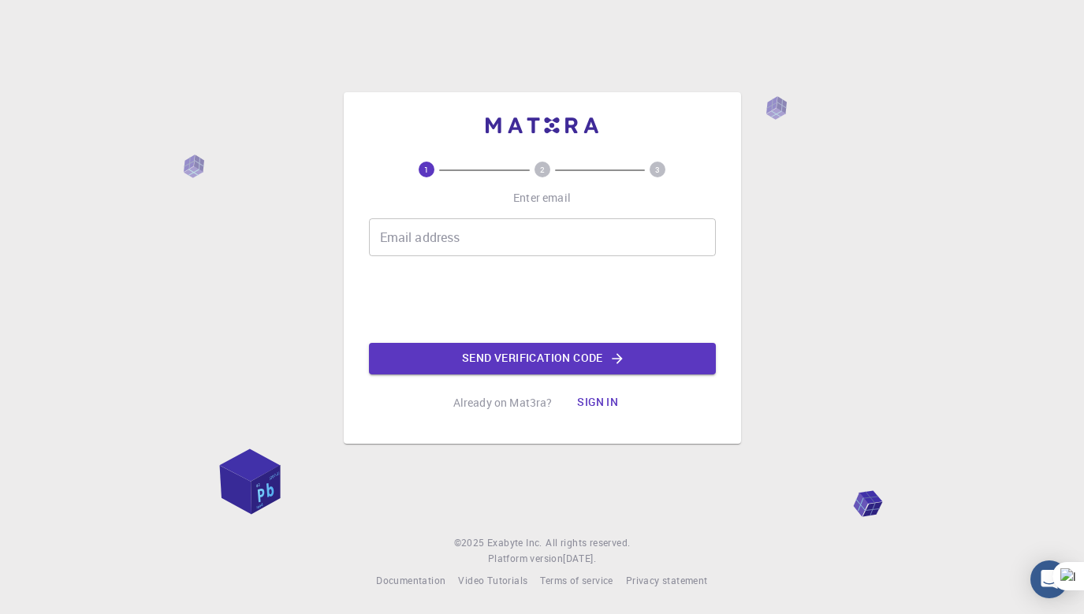
click at [438, 229] on input "Email address" at bounding box center [542, 237] width 347 height 38
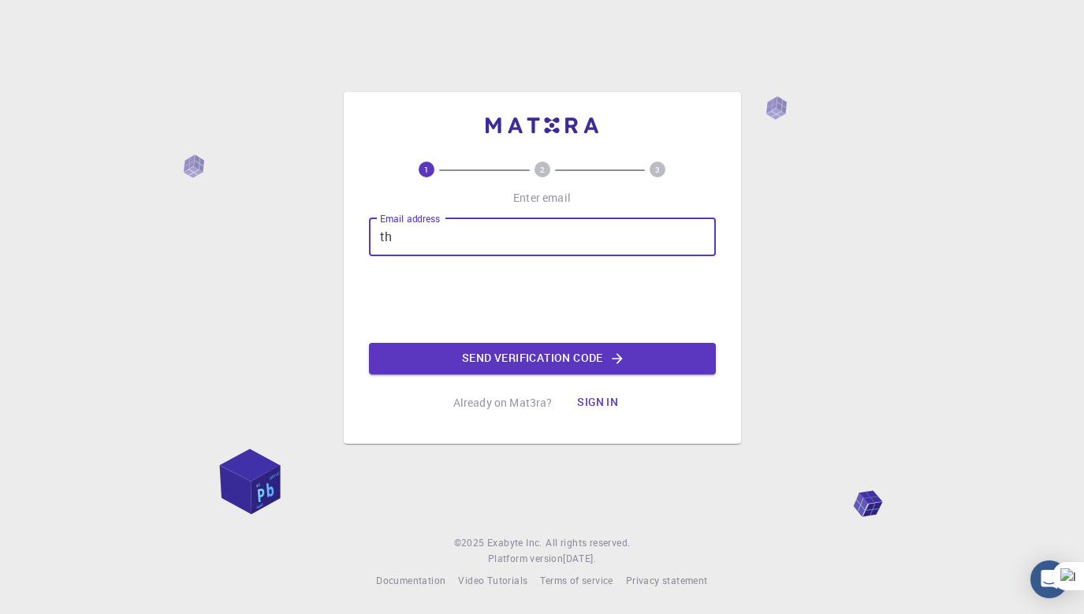
type input "t"
type input "[PERSON_NAME][EMAIL_ADDRESS][DOMAIN_NAME]"
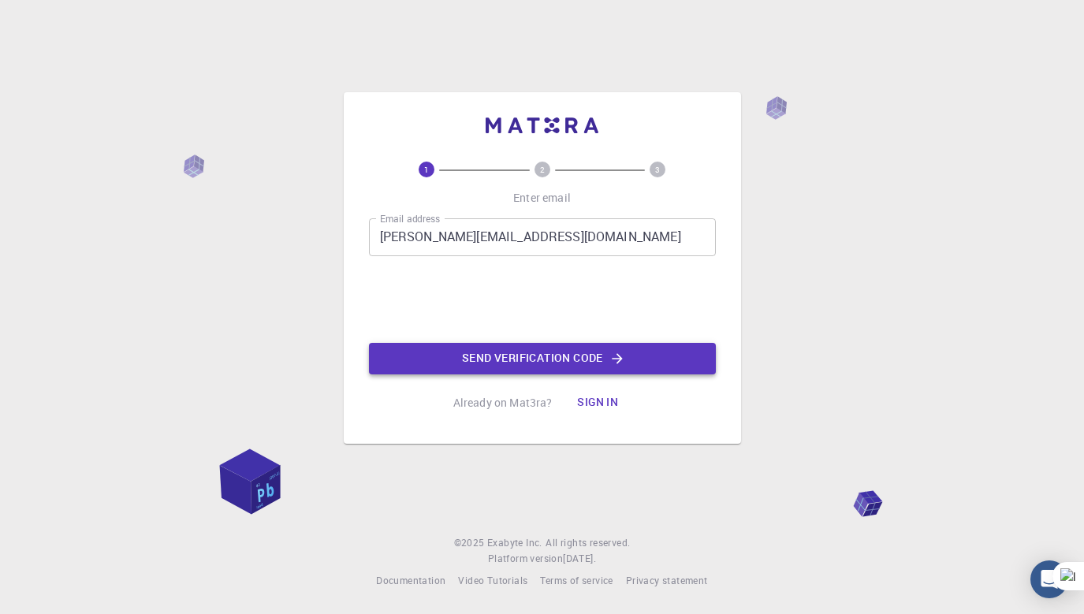
click at [455, 360] on button "Send verification code" at bounding box center [542, 359] width 347 height 32
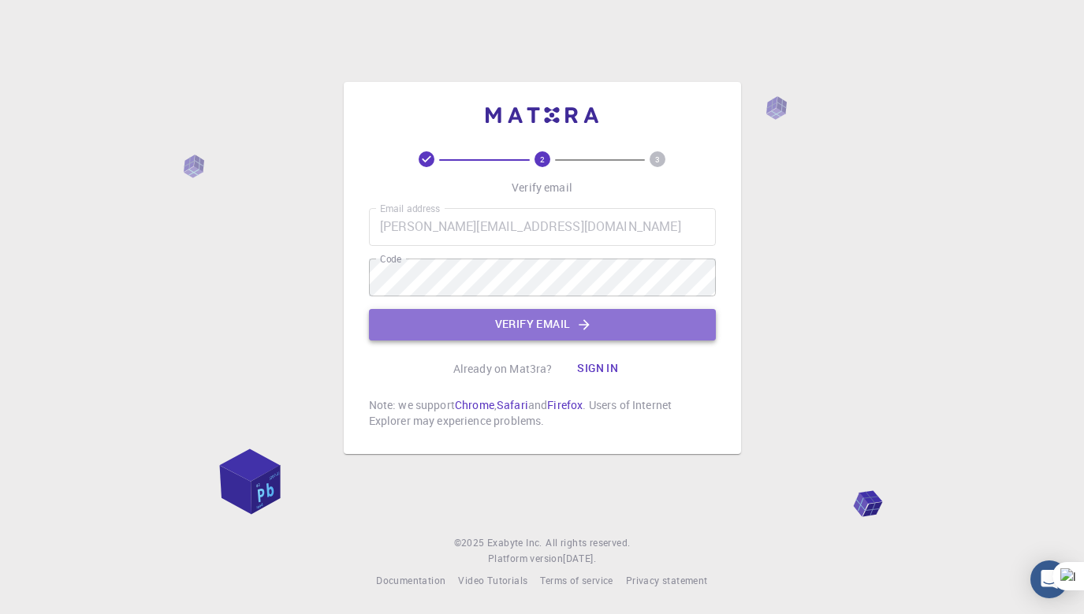
click at [459, 325] on button "Verify email" at bounding box center [542, 325] width 347 height 32
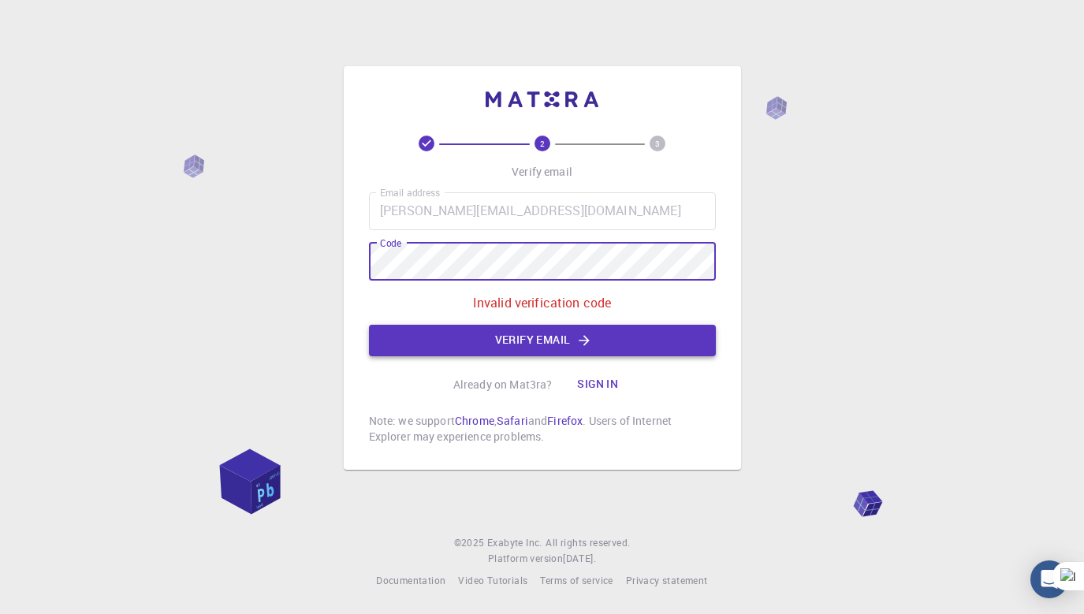
click at [484, 341] on button "Verify email" at bounding box center [542, 341] width 347 height 32
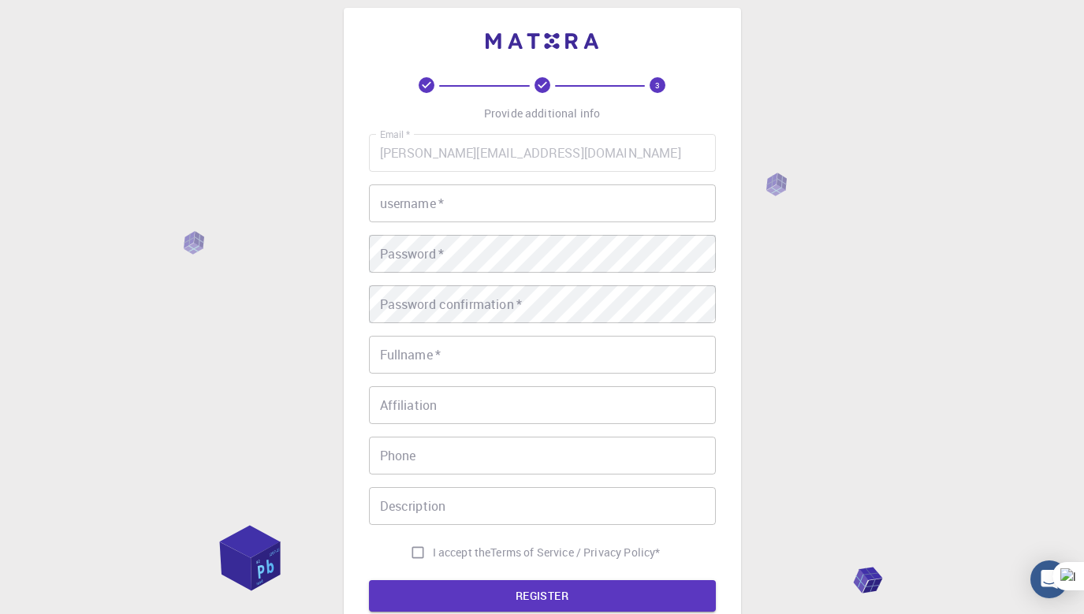
scroll to position [24, 0]
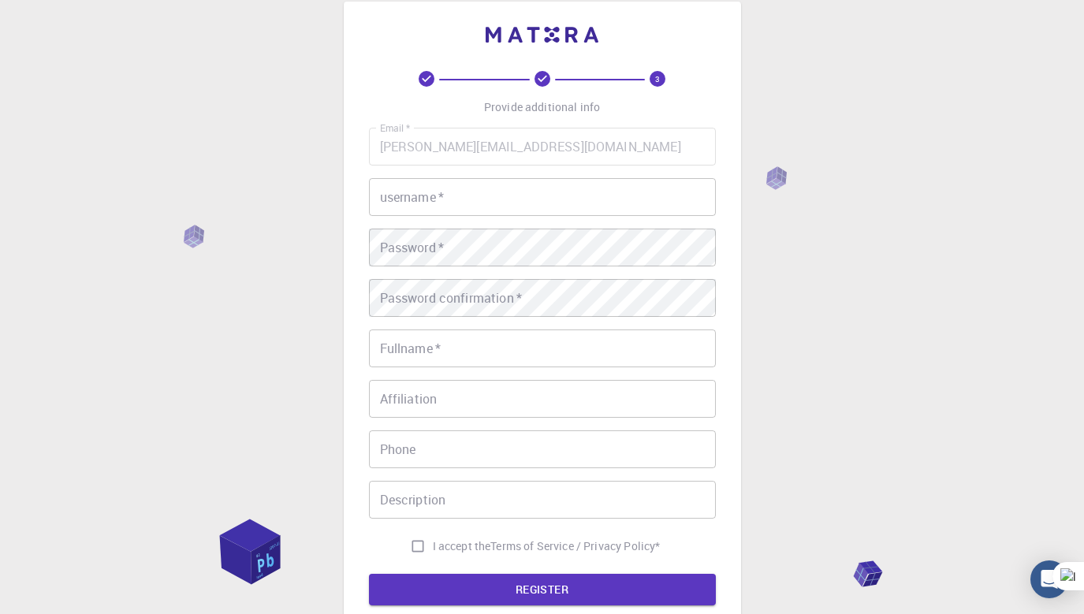
click at [535, 200] on input "username   *" at bounding box center [542, 197] width 347 height 38
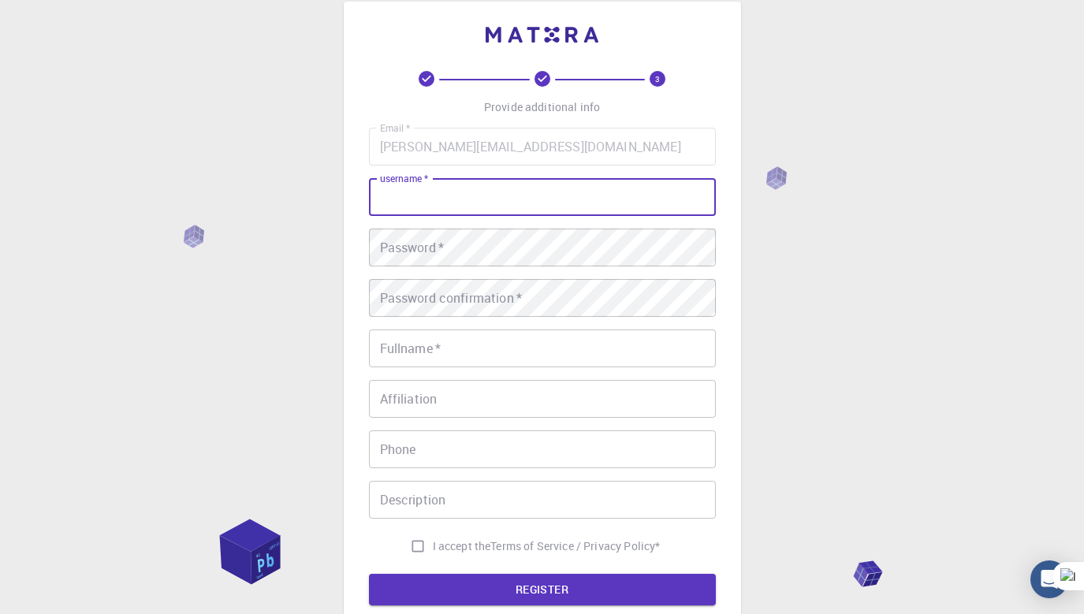
click at [535, 199] on input "username   *" at bounding box center [542, 197] width 347 height 38
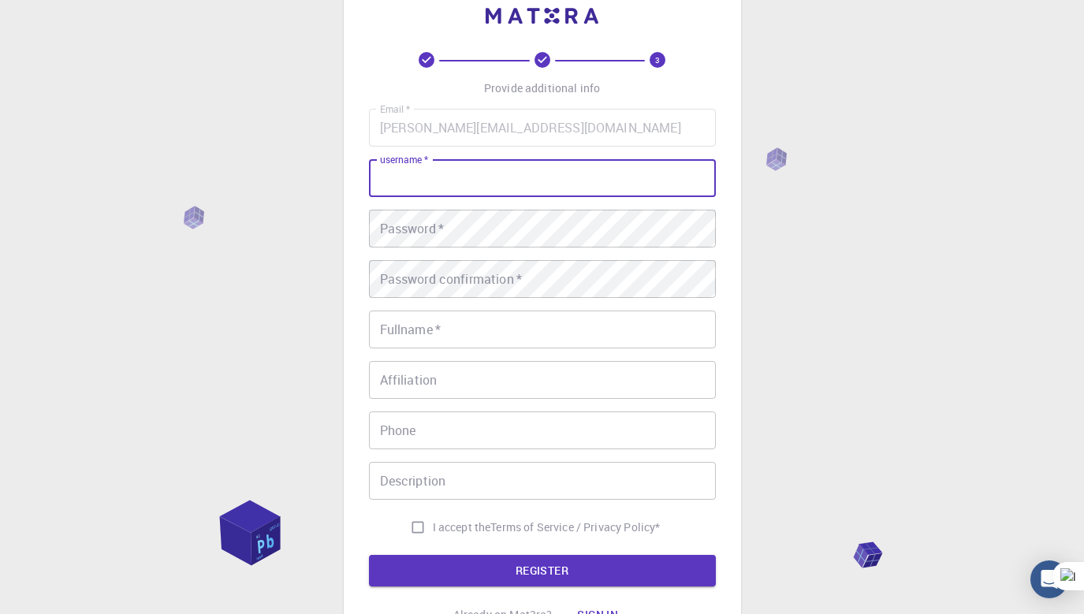
scroll to position [48, 0]
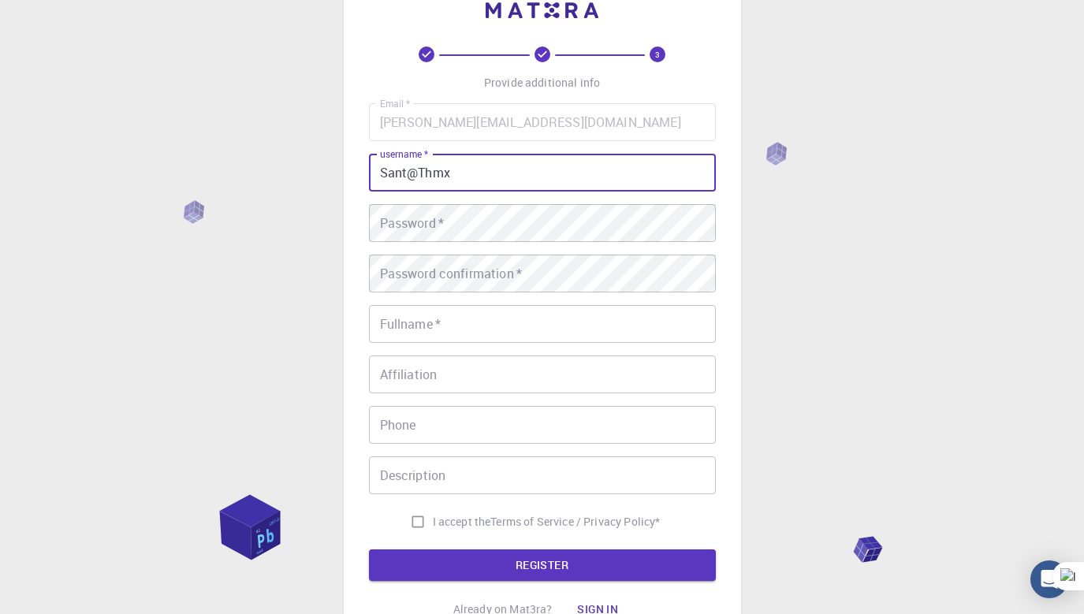
type input "Sant@Thmx"
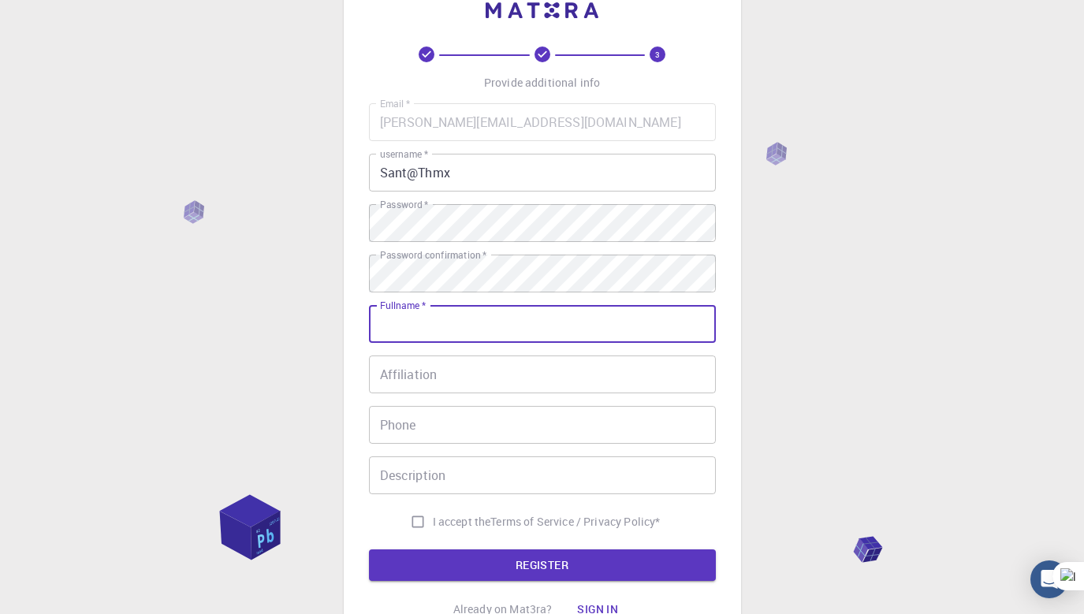
click at [418, 324] on input "Fullname   *" at bounding box center [542, 324] width 347 height 38
type input "Santanu Chaudhuri"
type input "5099441296"
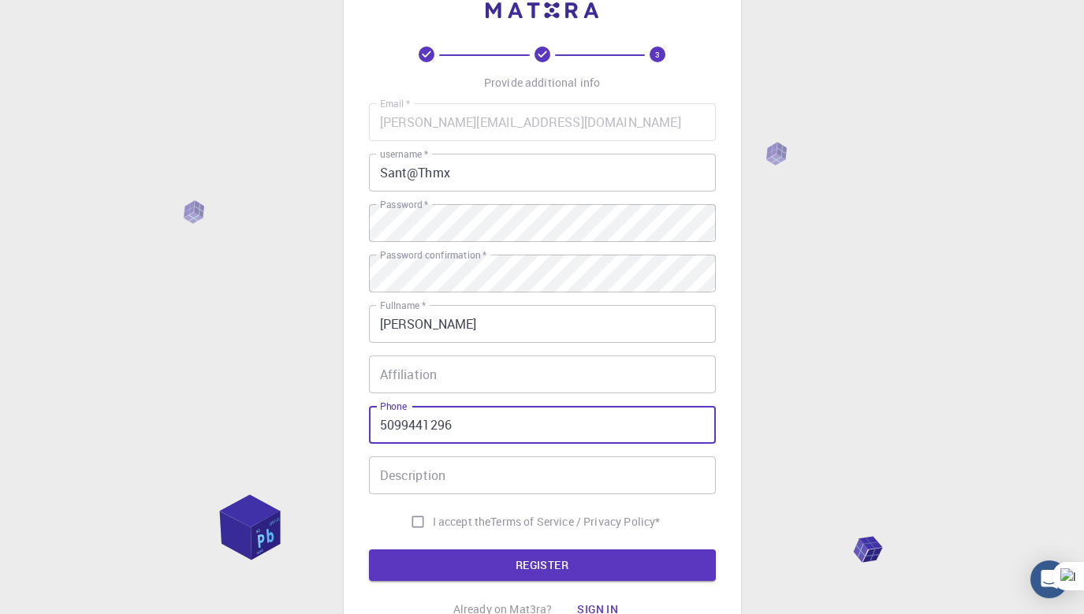
click at [498, 436] on input "5099441296" at bounding box center [542, 425] width 347 height 38
click at [440, 376] on input "Affiliation" at bounding box center [542, 375] width 347 height 38
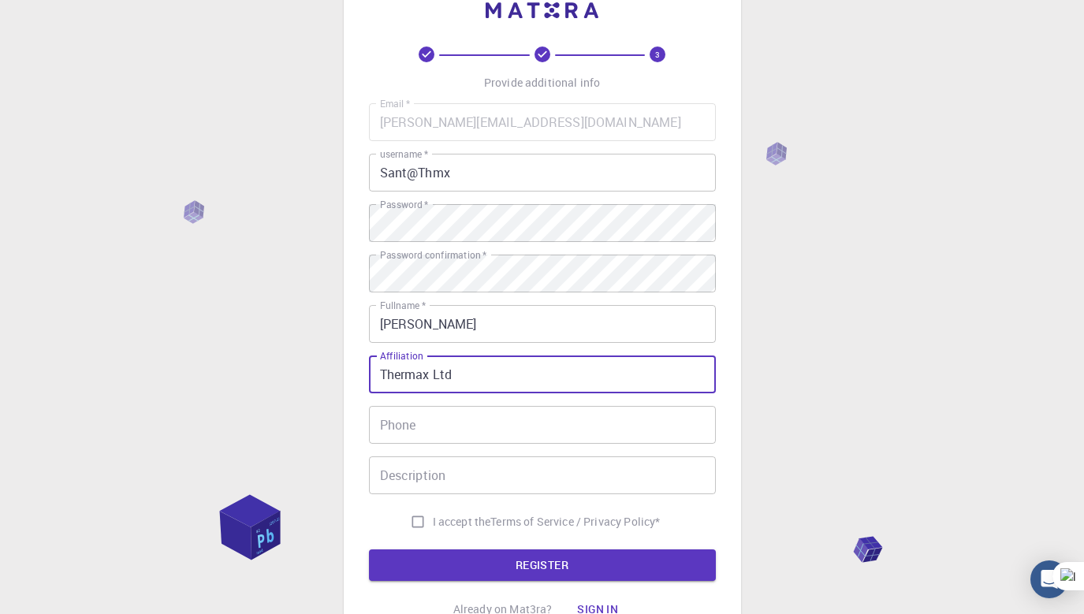
type input "Thermax Ltd"
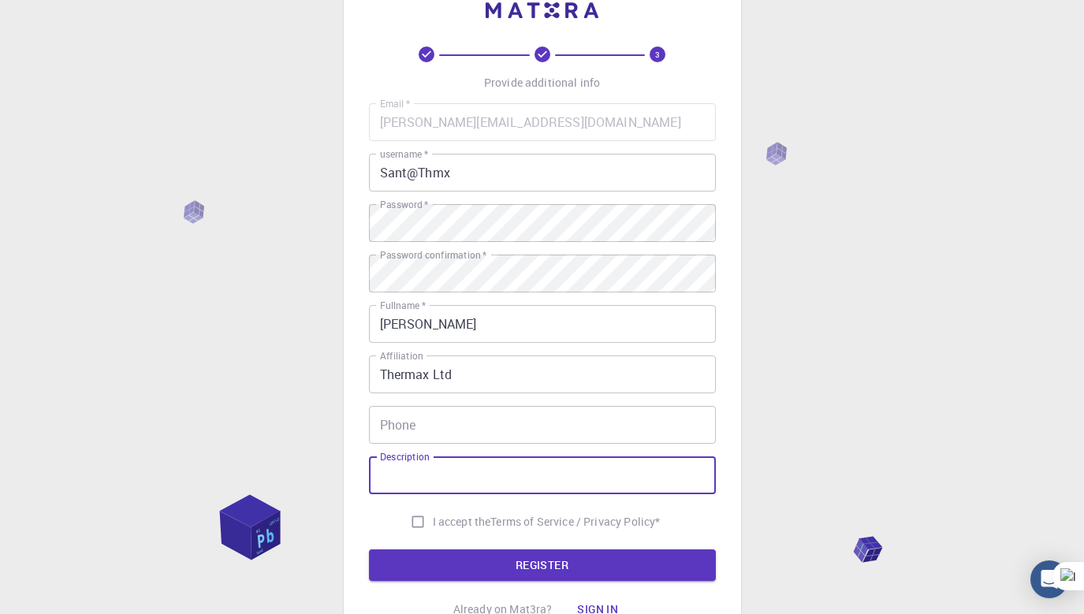
click at [402, 475] on input "Description" at bounding box center [542, 476] width 347 height 38
type input "R&D Pipeline"
click at [414, 522] on input "I accept the Terms of Service / Privacy Policy *" at bounding box center [418, 522] width 30 height 30
checkbox input "true"
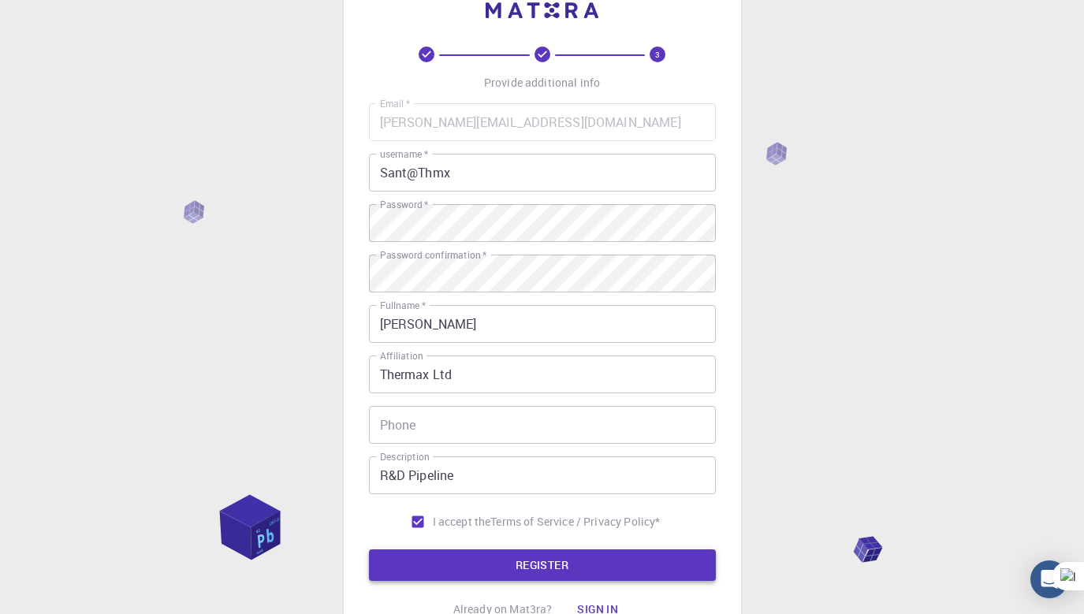
click at [419, 559] on button "REGISTER" at bounding box center [542, 566] width 347 height 32
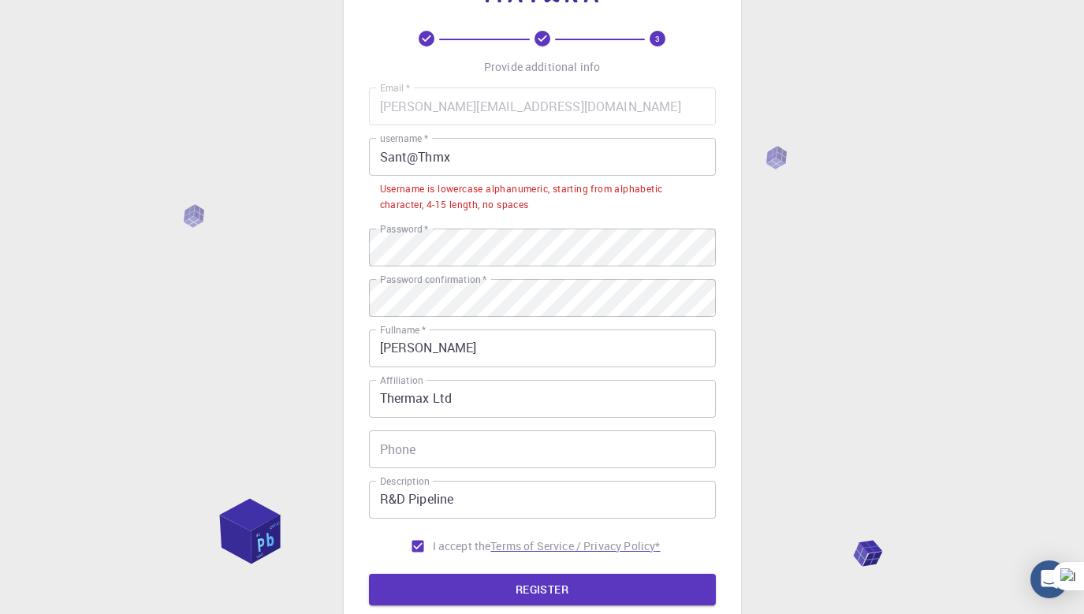
scroll to position [62, 0]
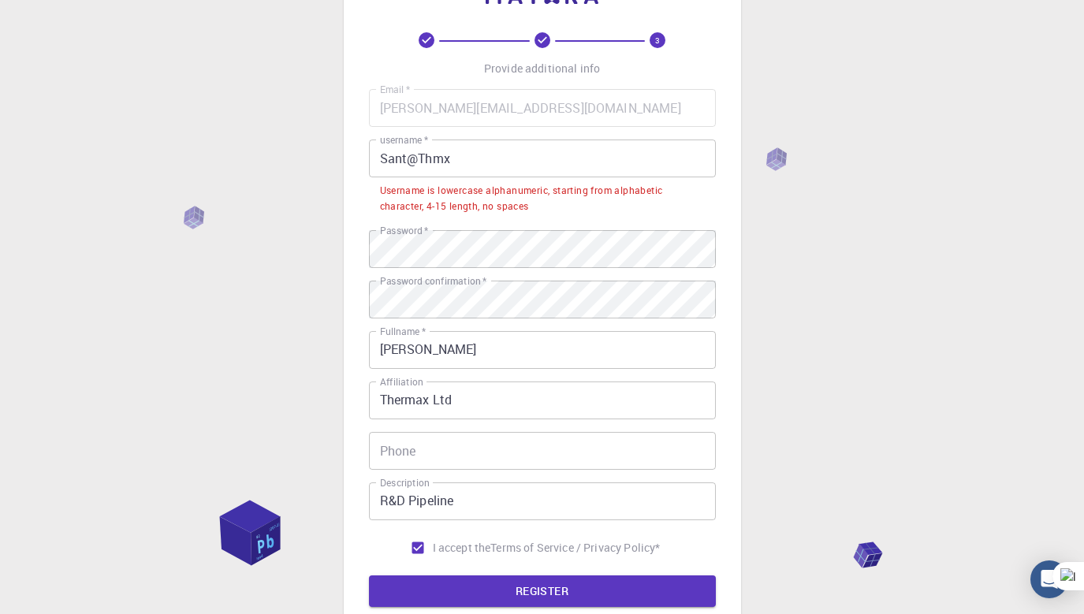
click at [420, 158] on input "Sant@Thmx" at bounding box center [542, 159] width 347 height 38
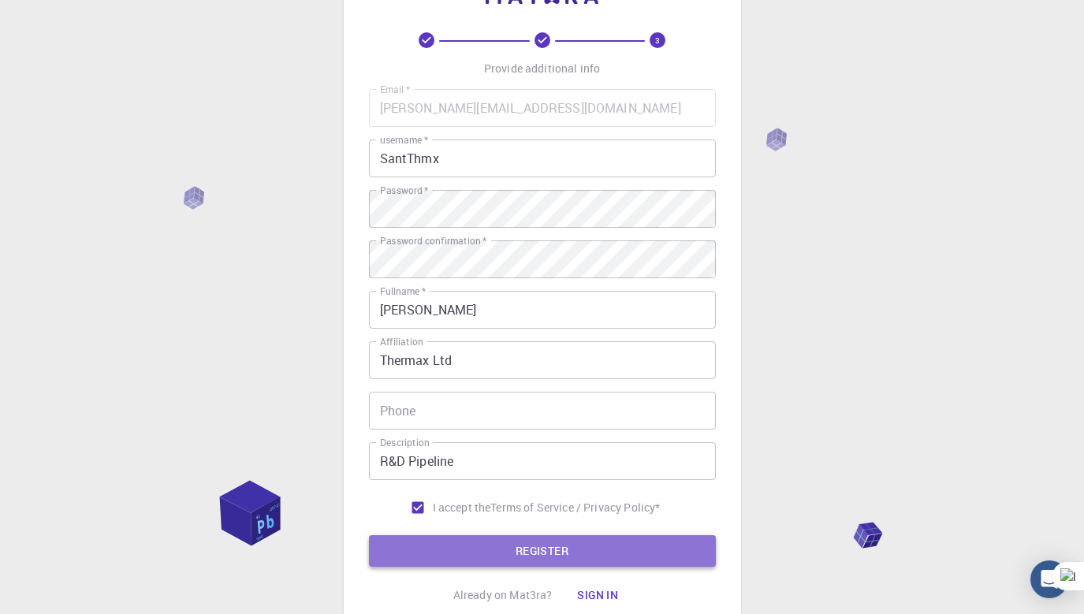
click at [450, 557] on button "REGISTER" at bounding box center [542, 551] width 347 height 32
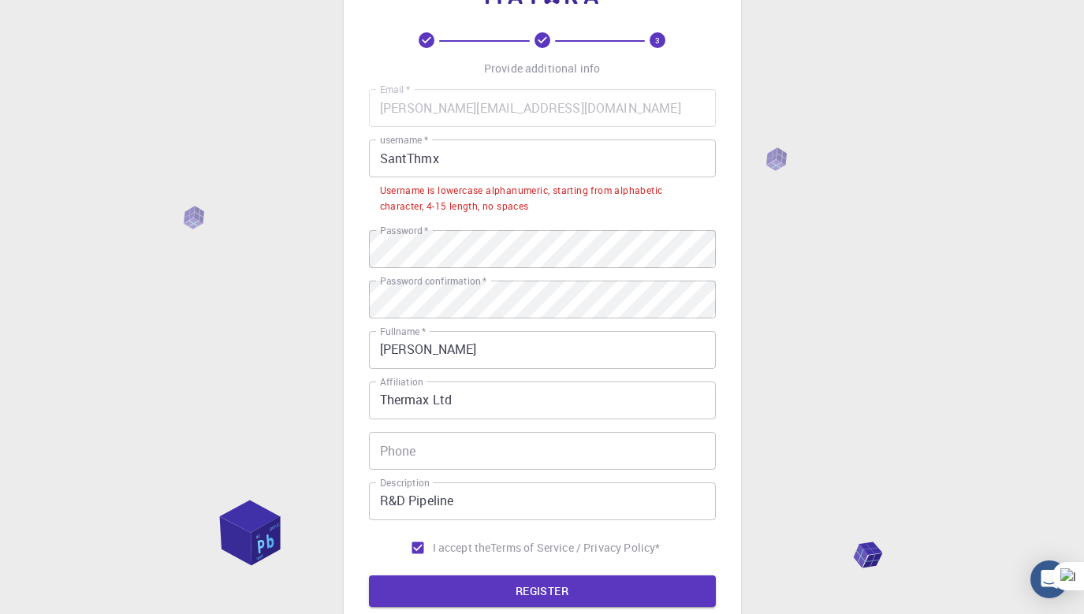
click at [455, 158] on input "SantThmx" at bounding box center [542, 159] width 347 height 38
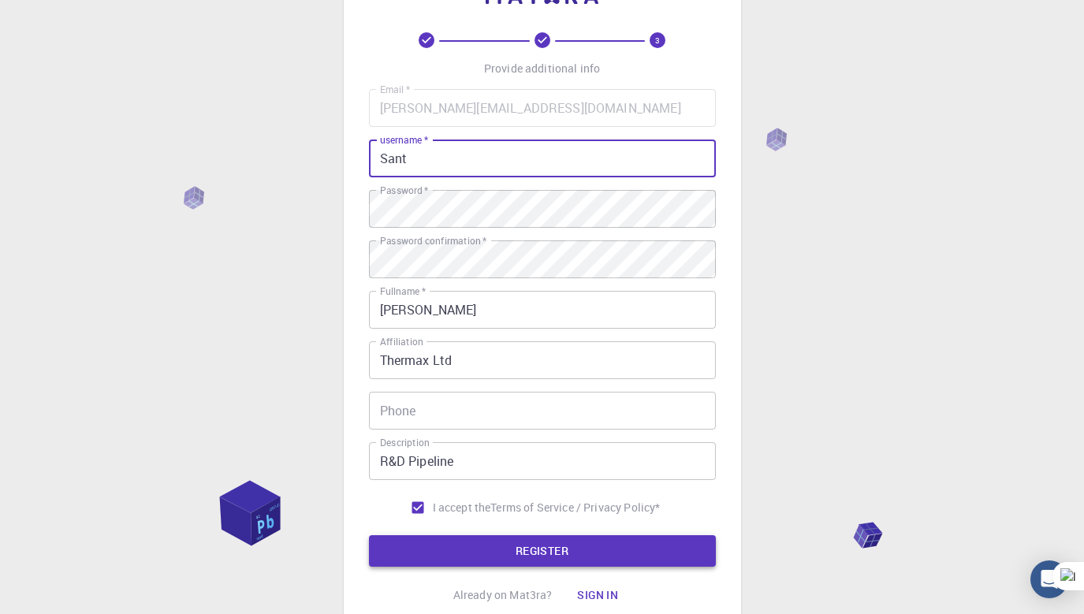
click at [438, 554] on button "REGISTER" at bounding box center [542, 551] width 347 height 32
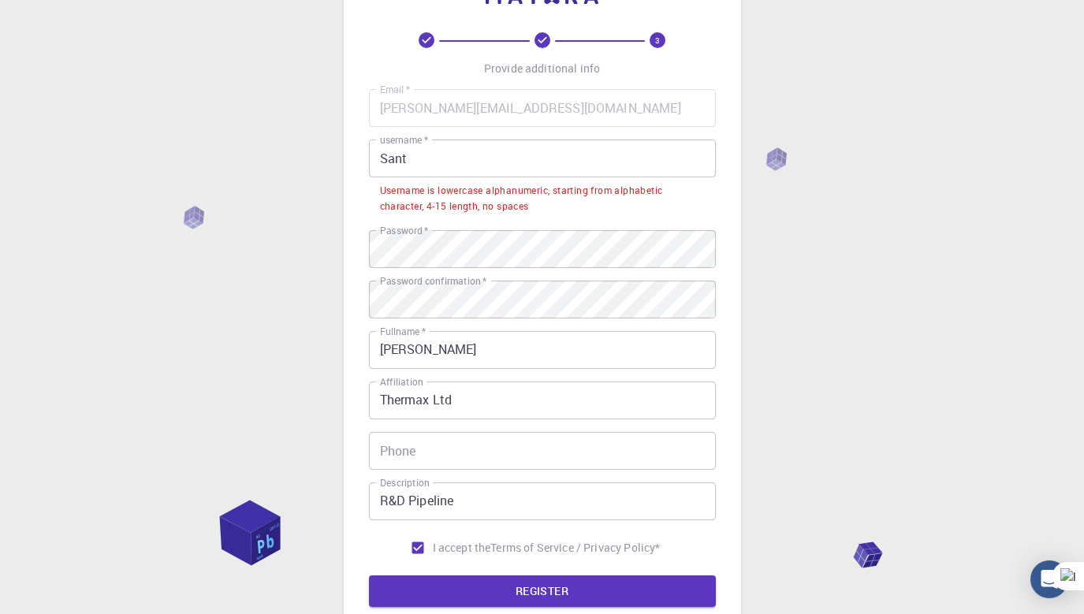
click at [438, 166] on input "Sant" at bounding box center [542, 159] width 347 height 38
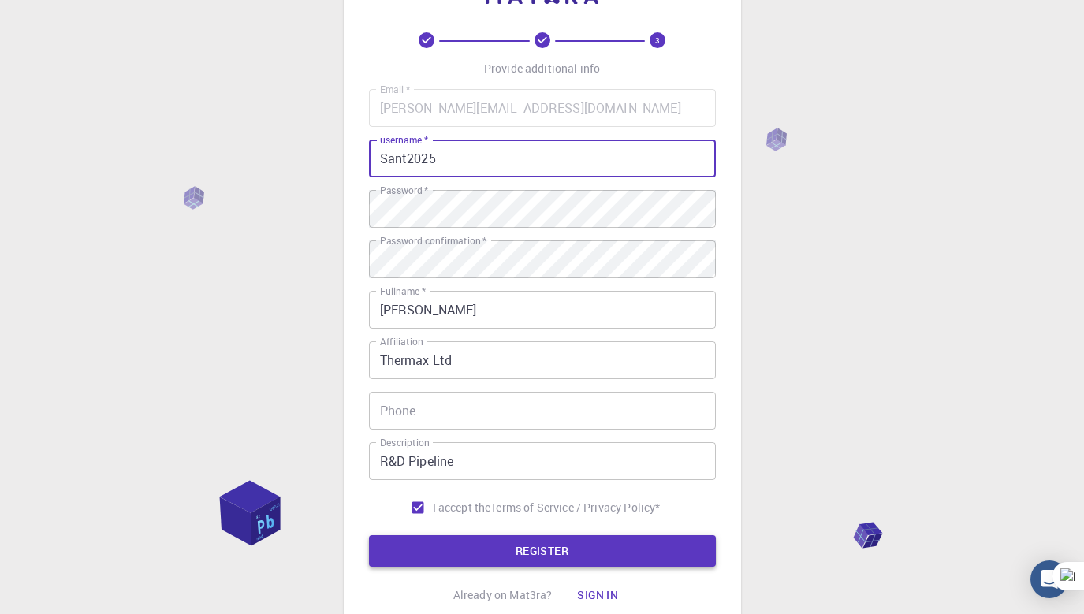
click at [472, 557] on button "REGISTER" at bounding box center [542, 551] width 347 height 32
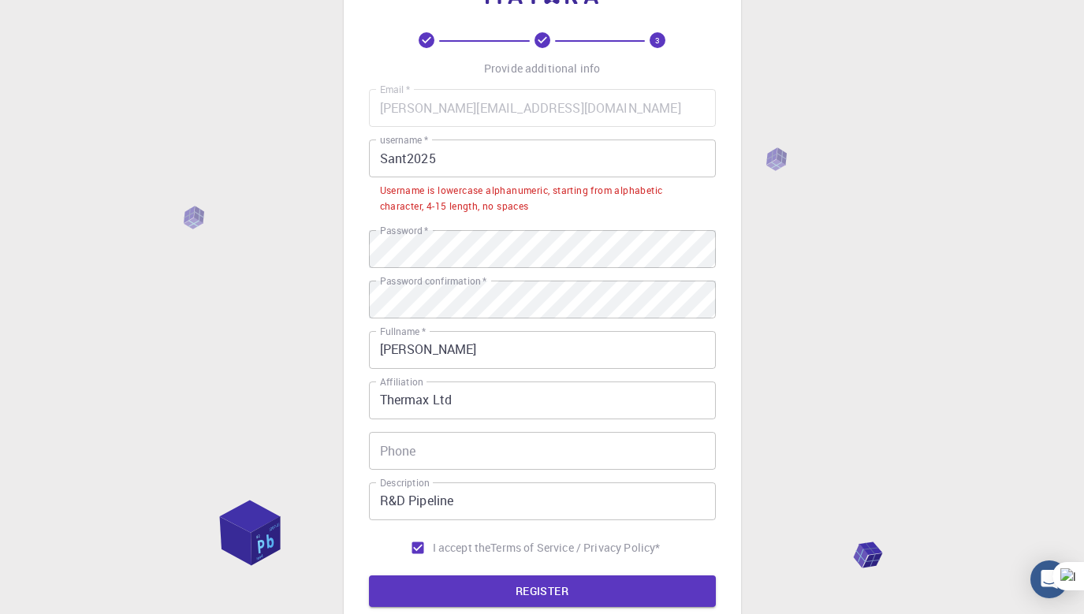
click at [385, 159] on input "Sant2025" at bounding box center [542, 159] width 347 height 38
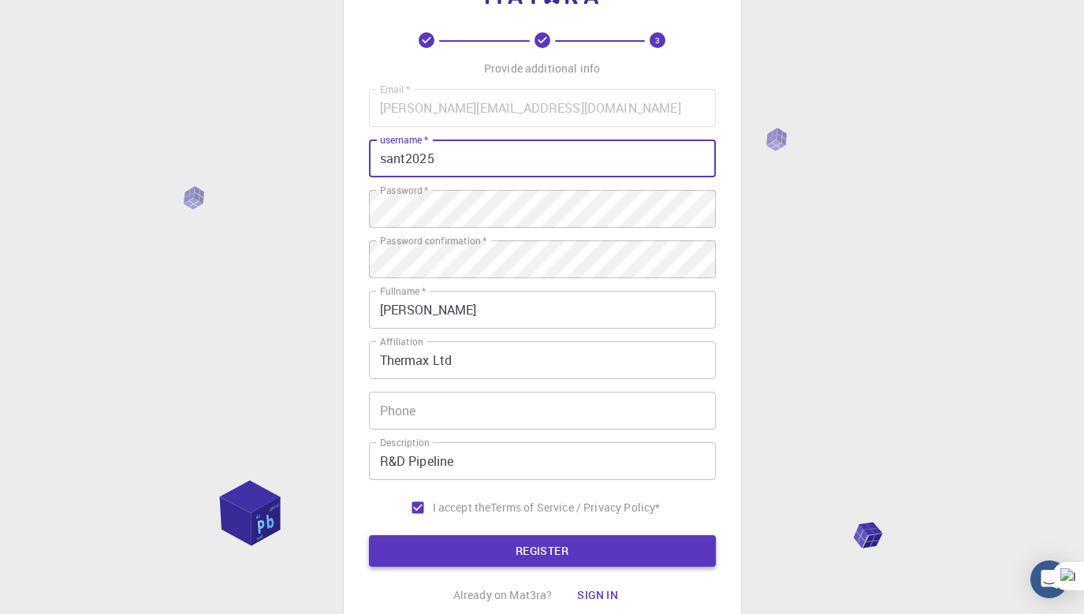
type input "sant2025"
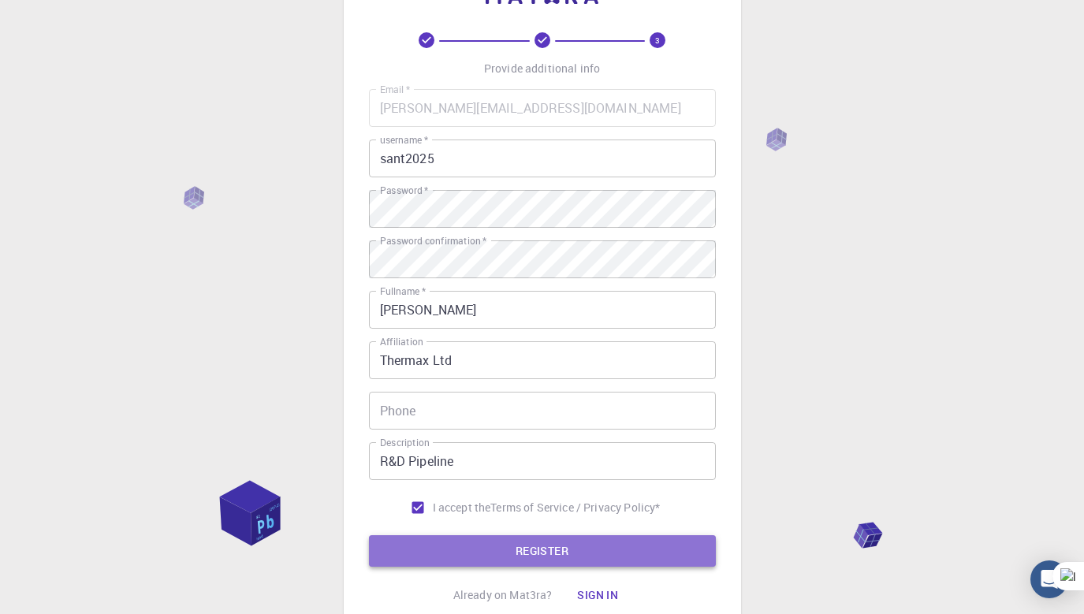
click at [489, 551] on button "REGISTER" at bounding box center [542, 551] width 347 height 32
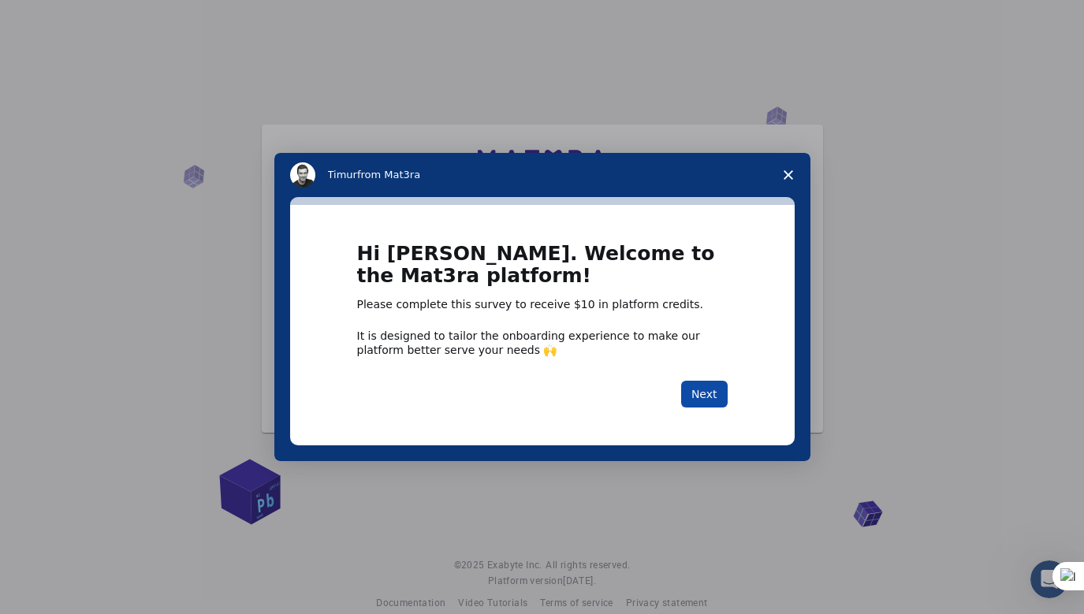
click at [714, 401] on button "Next" at bounding box center [704, 394] width 47 height 27
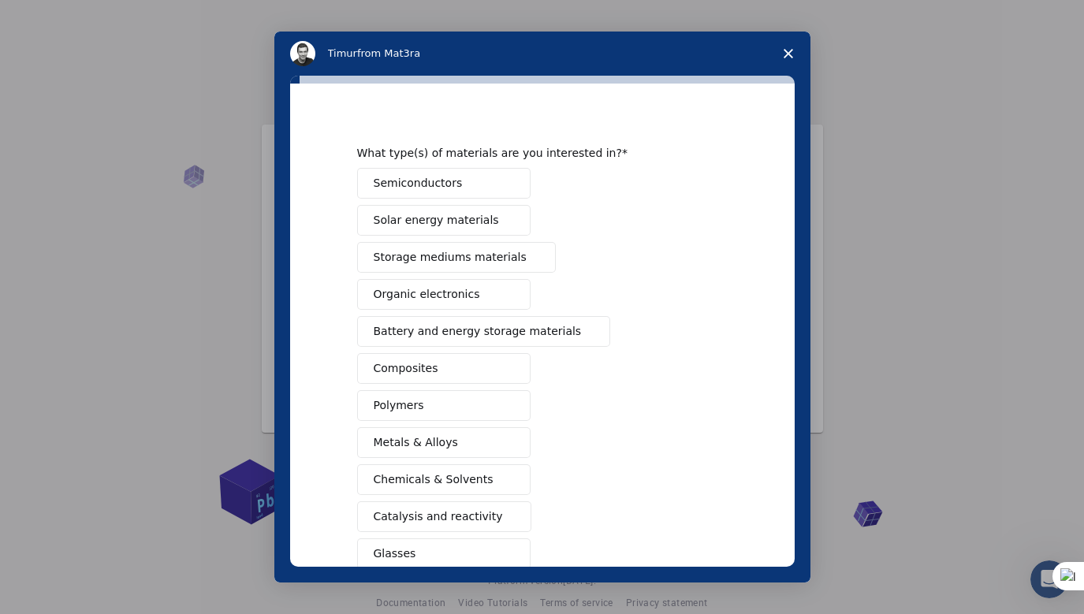
scroll to position [21, 0]
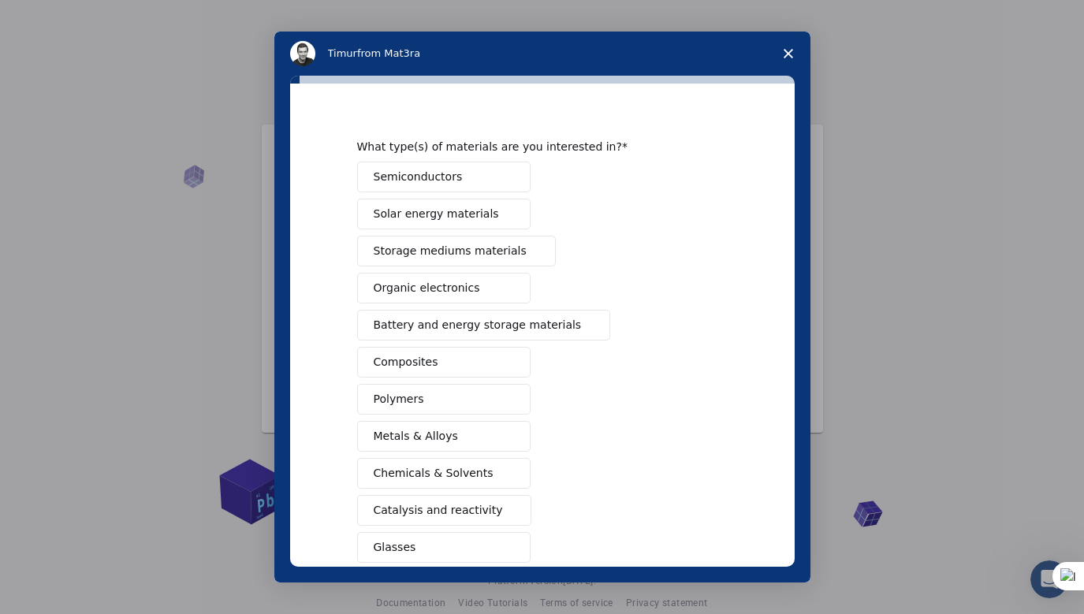
click at [480, 438] on button "Metals & Alloys" at bounding box center [443, 436] width 173 height 31
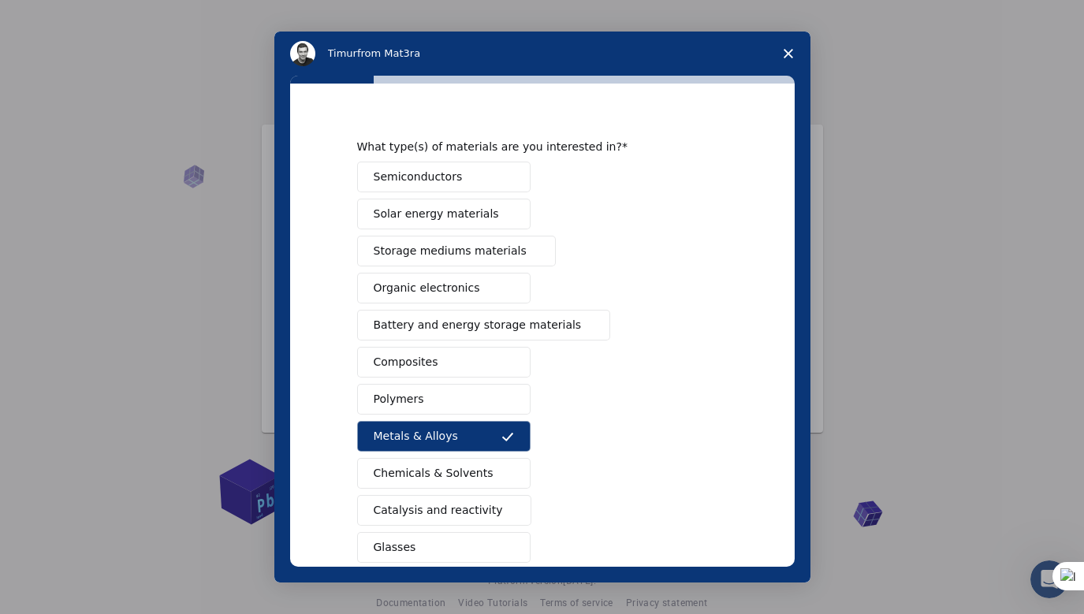
click at [449, 515] on span "Catalysis and reactivity" at bounding box center [438, 510] width 129 height 17
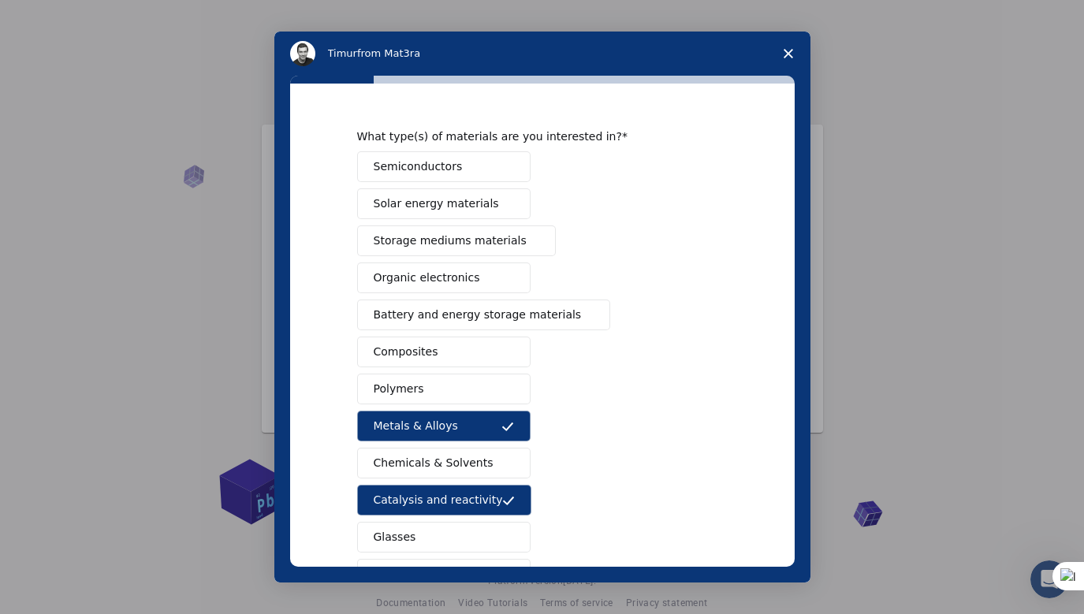
scroll to position [33, 0]
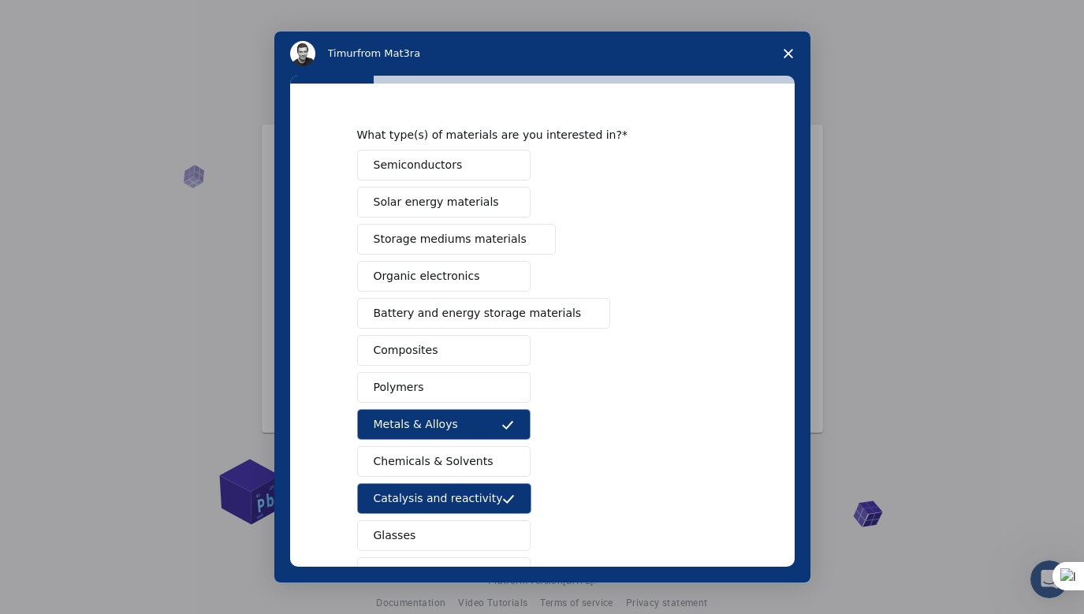
click at [463, 349] on button "Composites" at bounding box center [443, 350] width 173 height 31
click at [445, 387] on button "Polymers" at bounding box center [443, 387] width 173 height 31
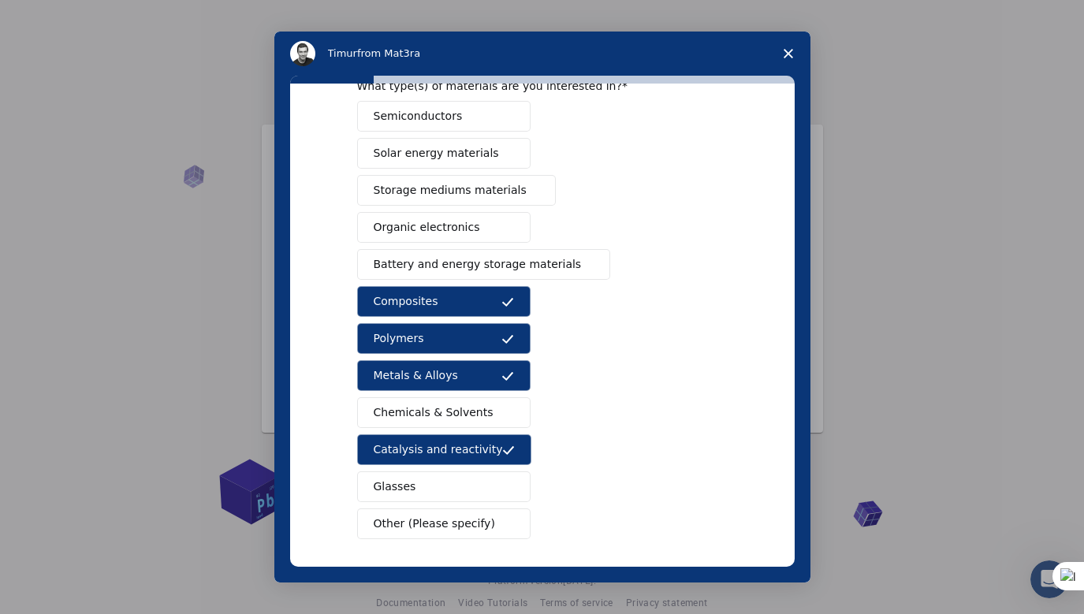
scroll to position [86, 0]
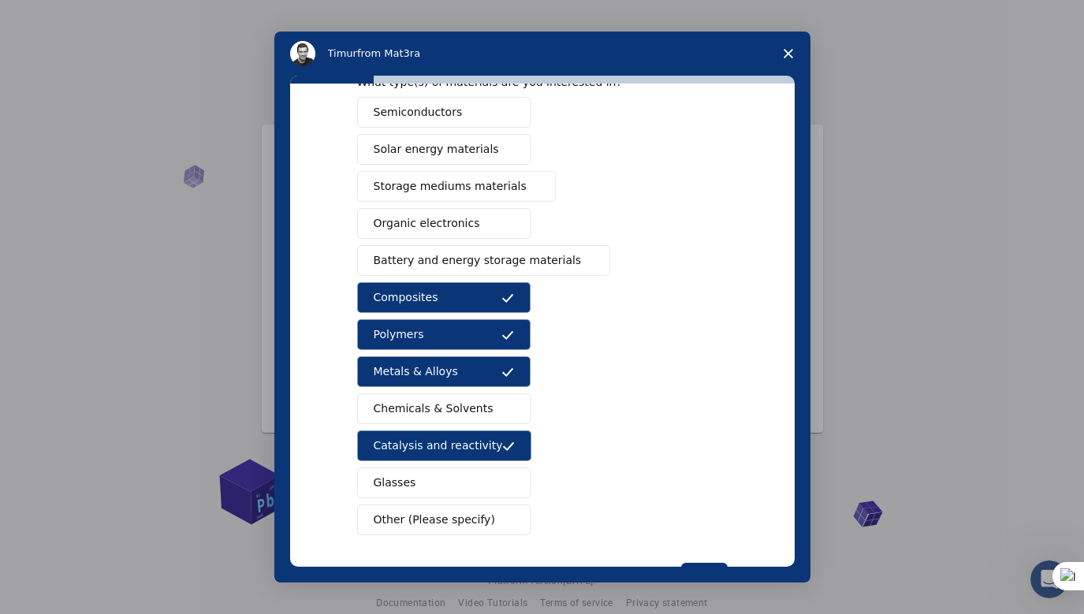
click at [458, 405] on span "Chemicals & Solvents" at bounding box center [434, 409] width 120 height 17
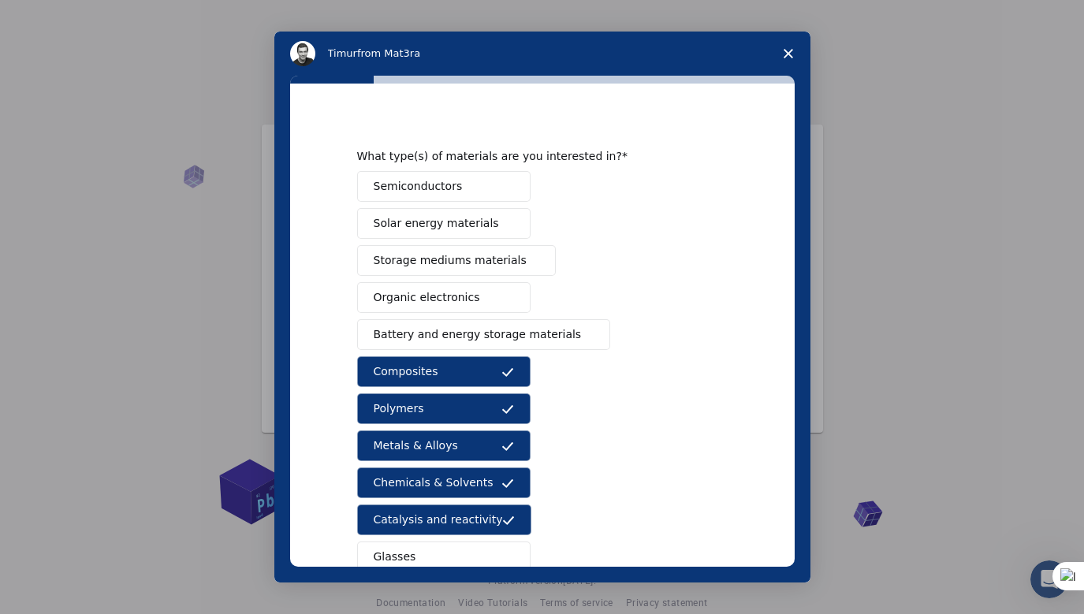
scroll to position [0, 0]
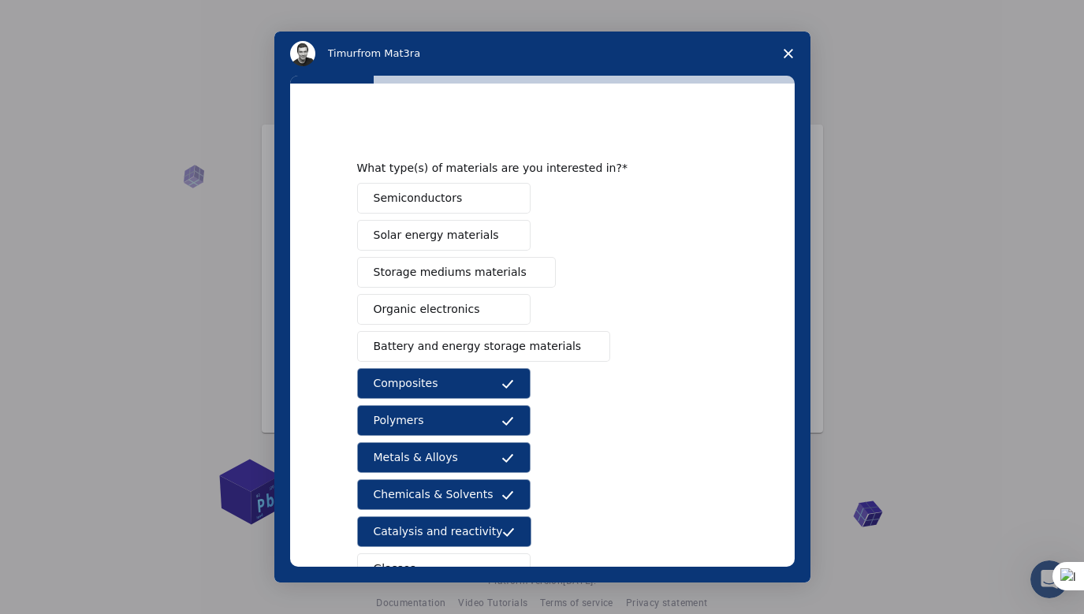
click at [508, 237] on span "Intercom messenger" at bounding box center [507, 235] width 13 height 13
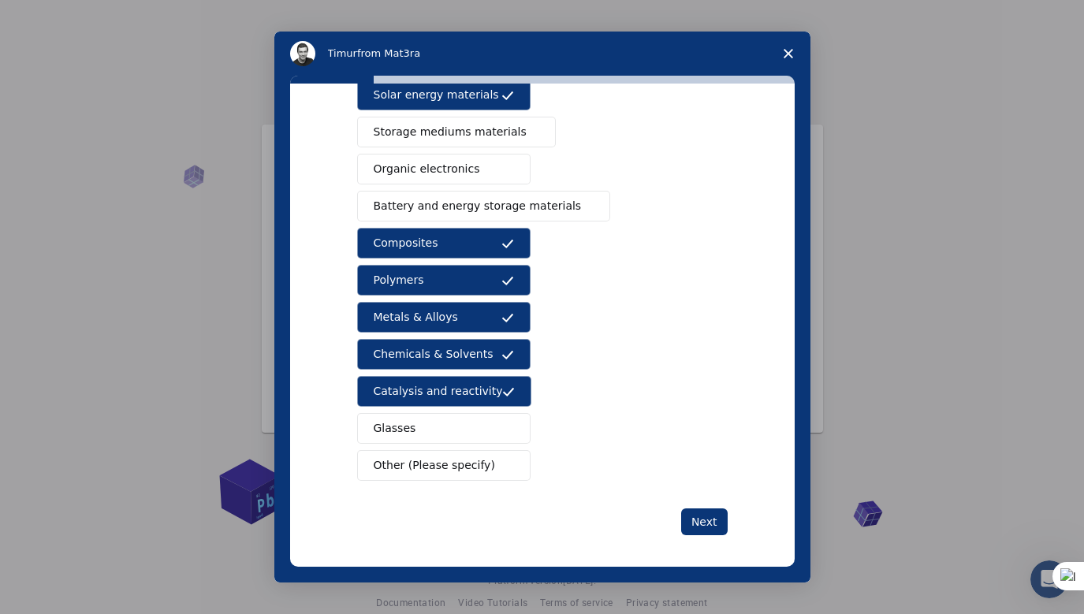
scroll to position [147, 0]
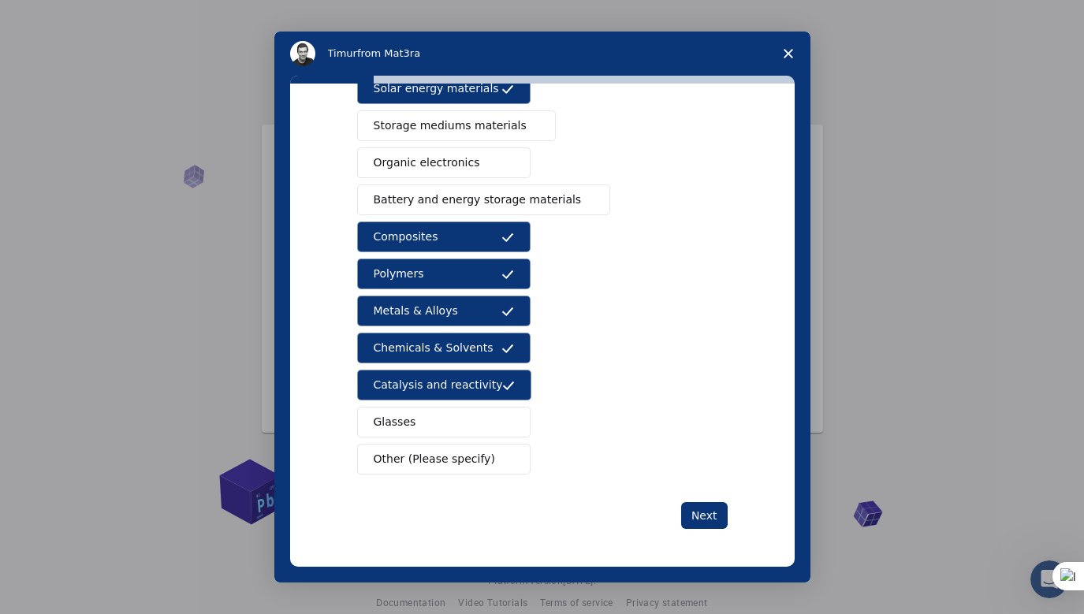
click at [539, 203] on span "Battery and energy storage materials" at bounding box center [478, 200] width 208 height 17
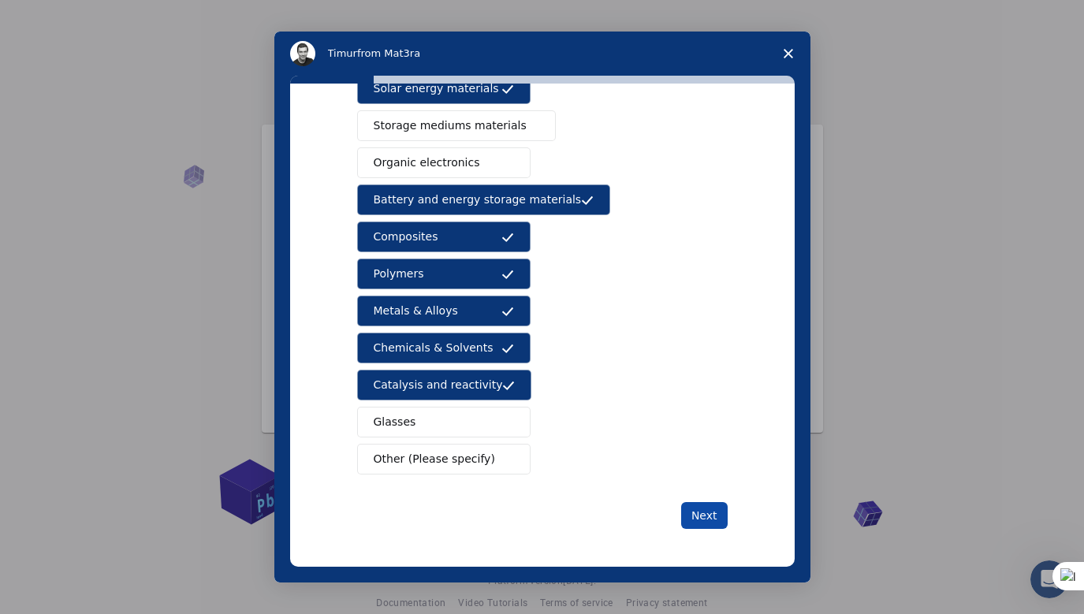
click at [699, 516] on button "Next" at bounding box center [704, 515] width 47 height 27
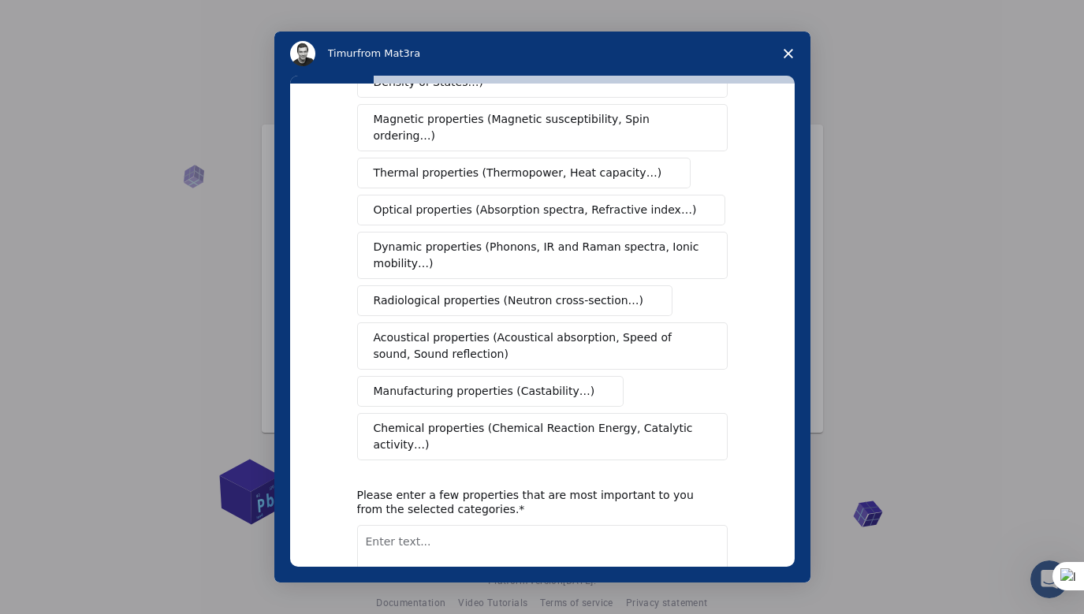
scroll to position [0, 0]
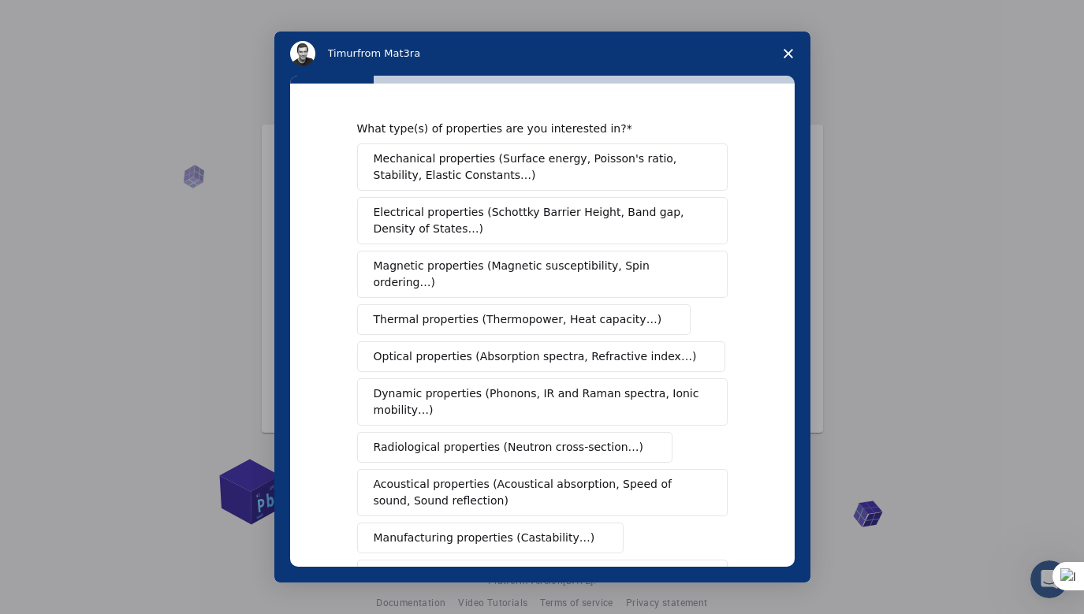
click at [513, 167] on span "Mechanical properties (Surface energy, Poisson's ratio, Stability, Elastic Cons…" at bounding box center [538, 167] width 329 height 33
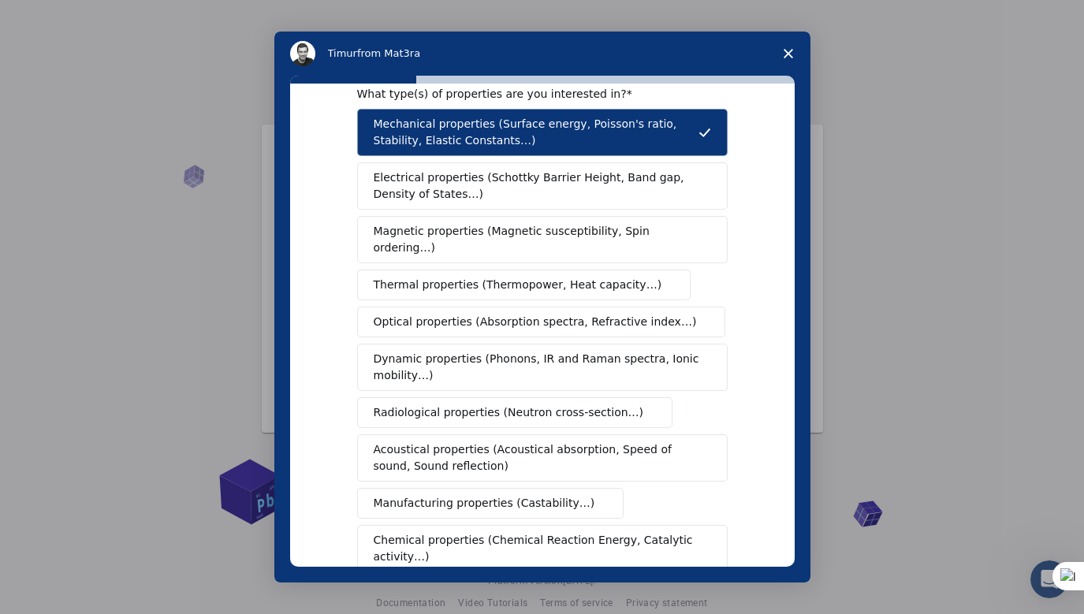
scroll to position [36, 0]
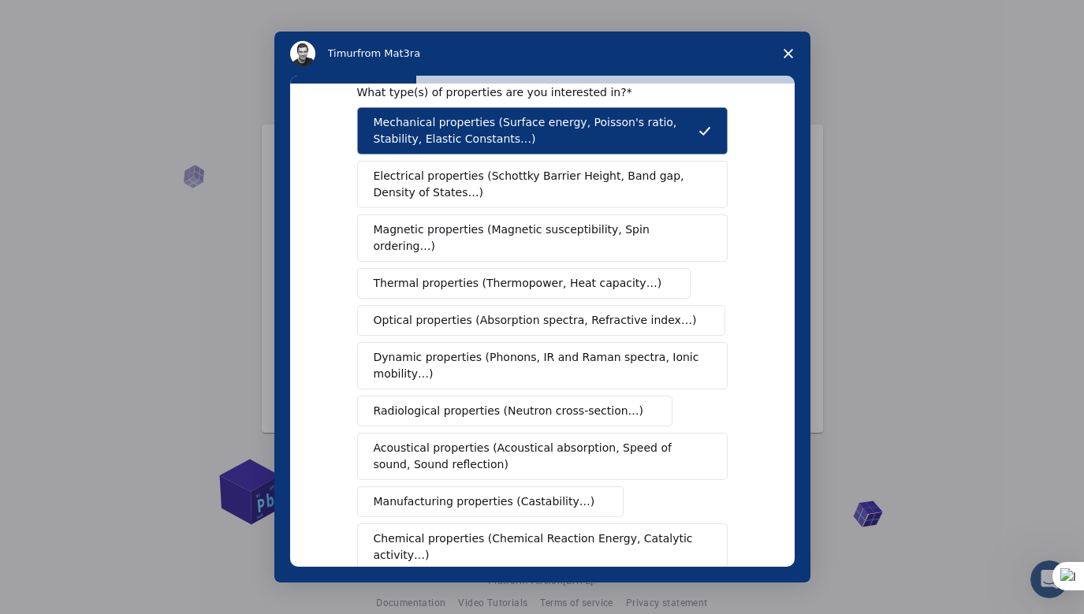
click at [530, 240] on button "Magnetic properties (Magnetic susceptibility, Spin ordering…)" at bounding box center [542, 237] width 371 height 47
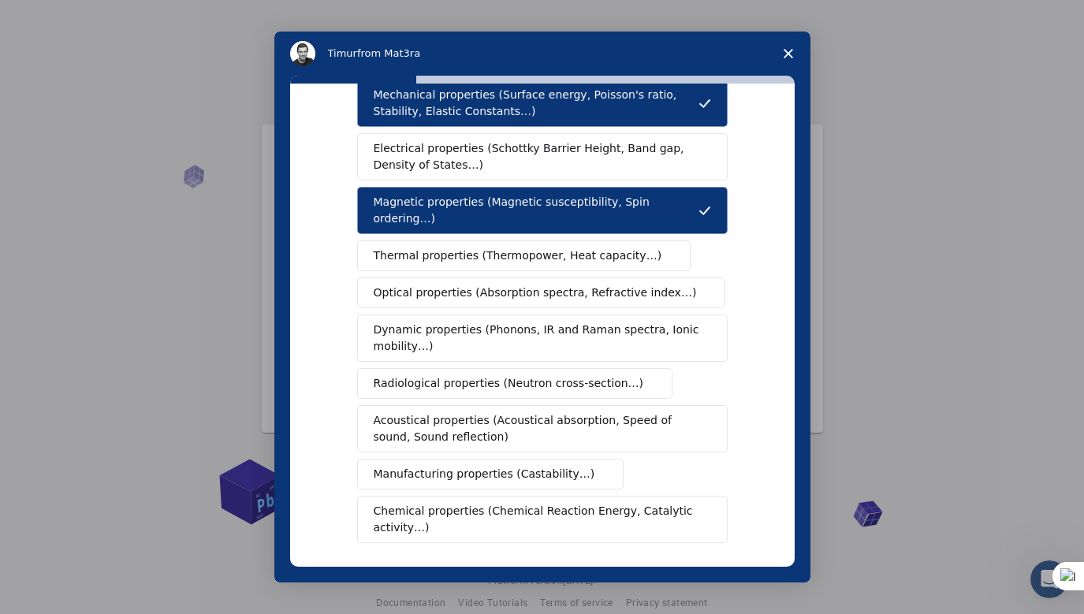
scroll to position [66, 0]
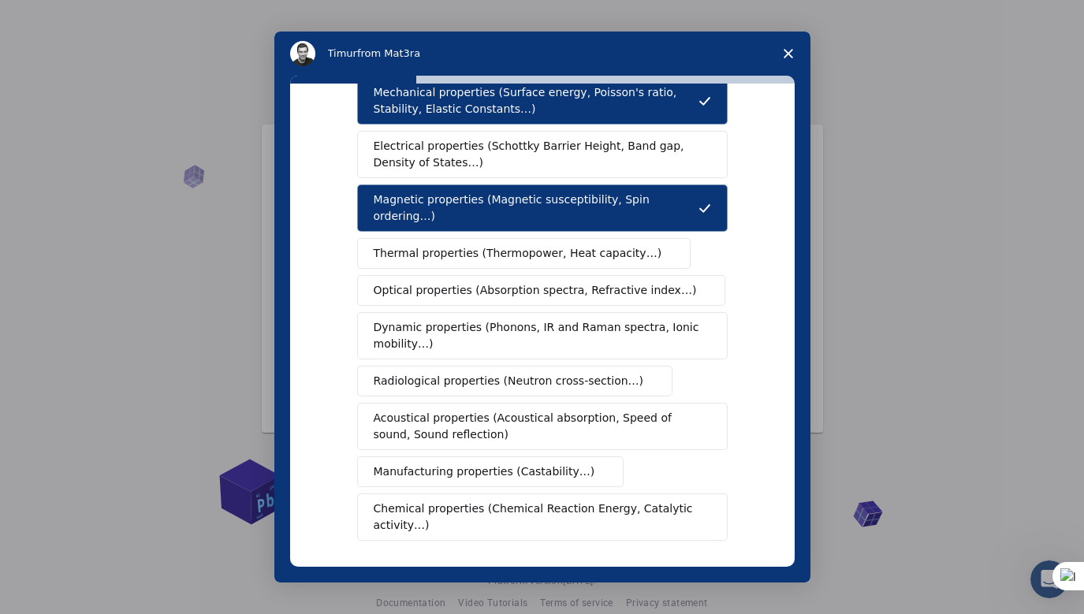
click at [544, 248] on button "Thermal properties (Thermopower, Heat capacity…)" at bounding box center [524, 253] width 334 height 31
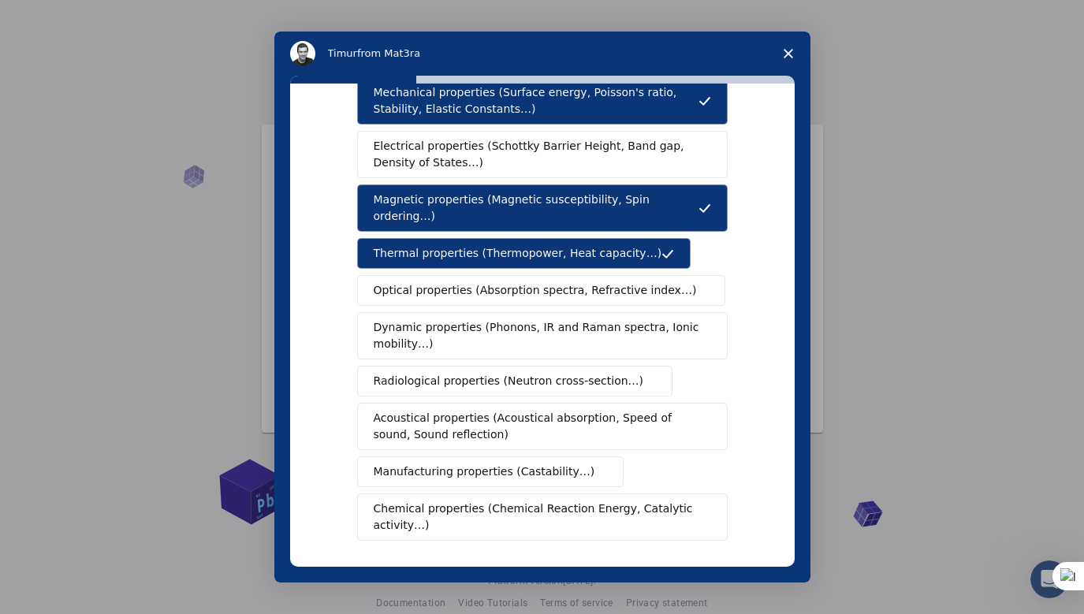
click at [501, 339] on button "Dynamic properties (Phonons, IR and Raman spectra, Ionic mobility…)" at bounding box center [542, 335] width 371 height 47
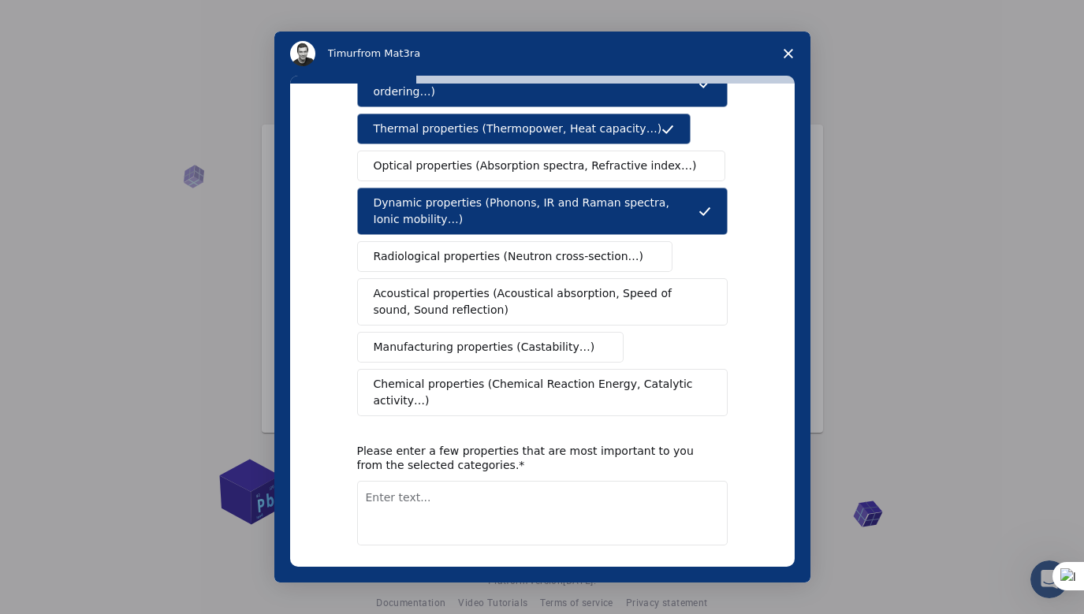
scroll to position [192, 0]
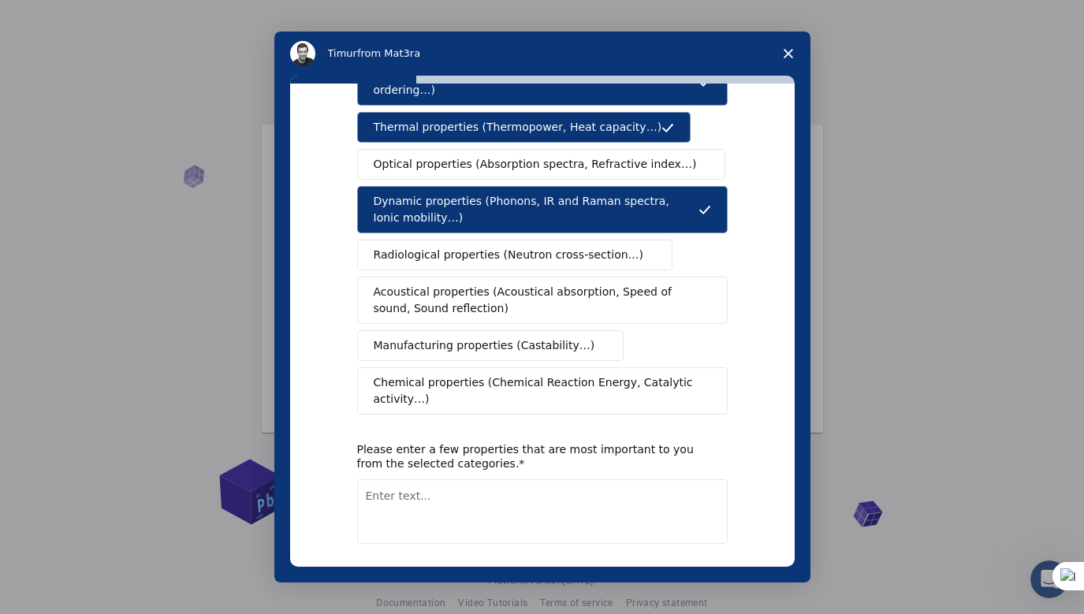
click at [491, 387] on span "Chemical properties (Chemical Reaction Energy, Catalytic activity…)" at bounding box center [537, 391] width 326 height 33
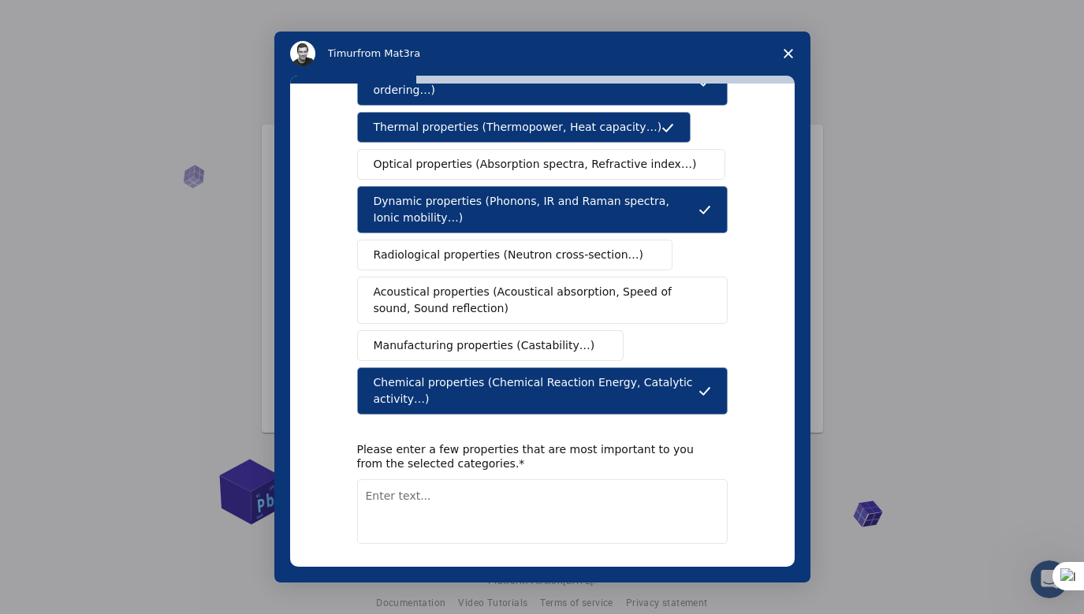
scroll to position [244, 0]
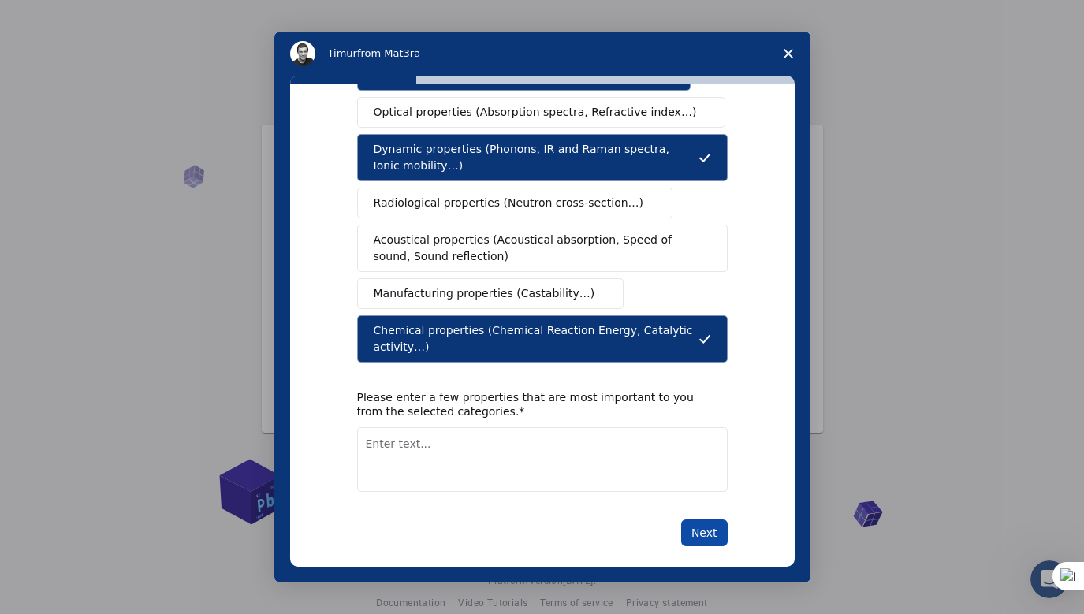
click at [703, 526] on button "Next" at bounding box center [704, 533] width 47 height 27
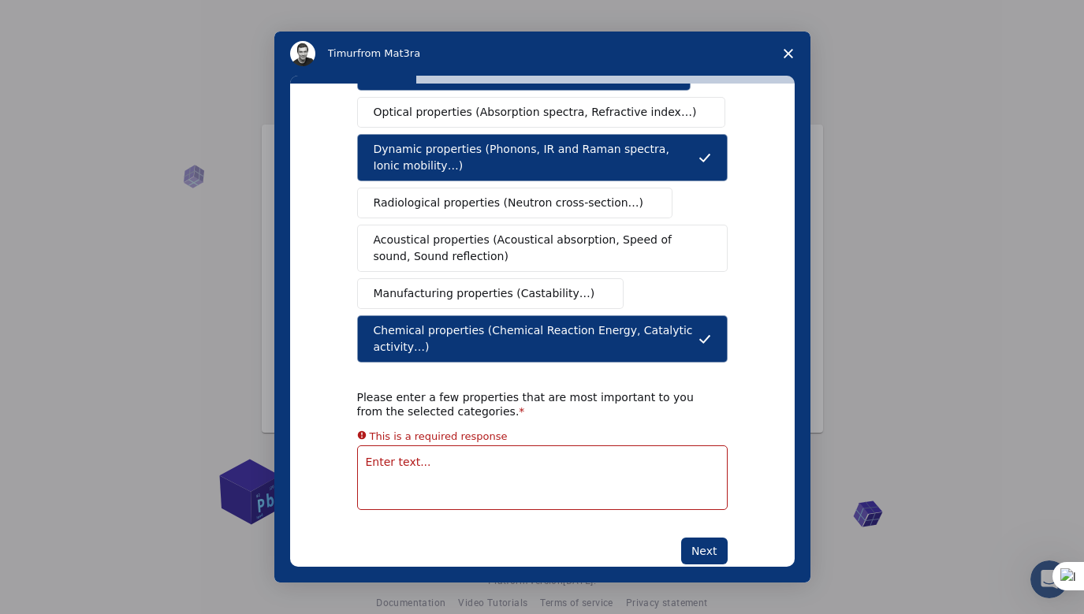
click at [638, 448] on textarea "Enter text..." at bounding box center [542, 478] width 371 height 65
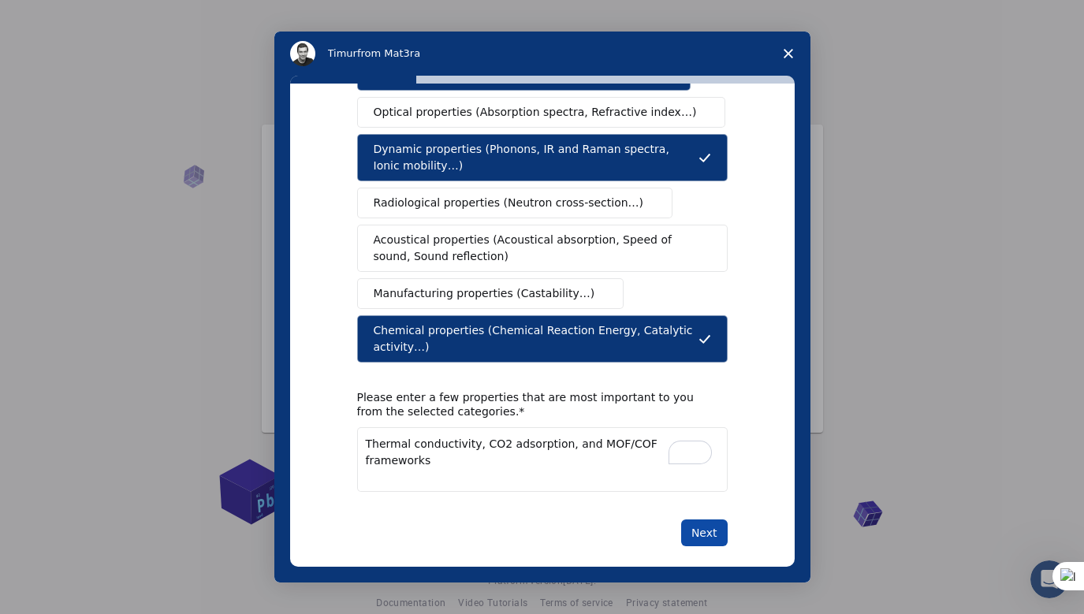
type textarea "Thermal conductivity, CO2 adsorption, and MOF/COF frameworks"
click at [703, 520] on button "Next" at bounding box center [704, 533] width 47 height 27
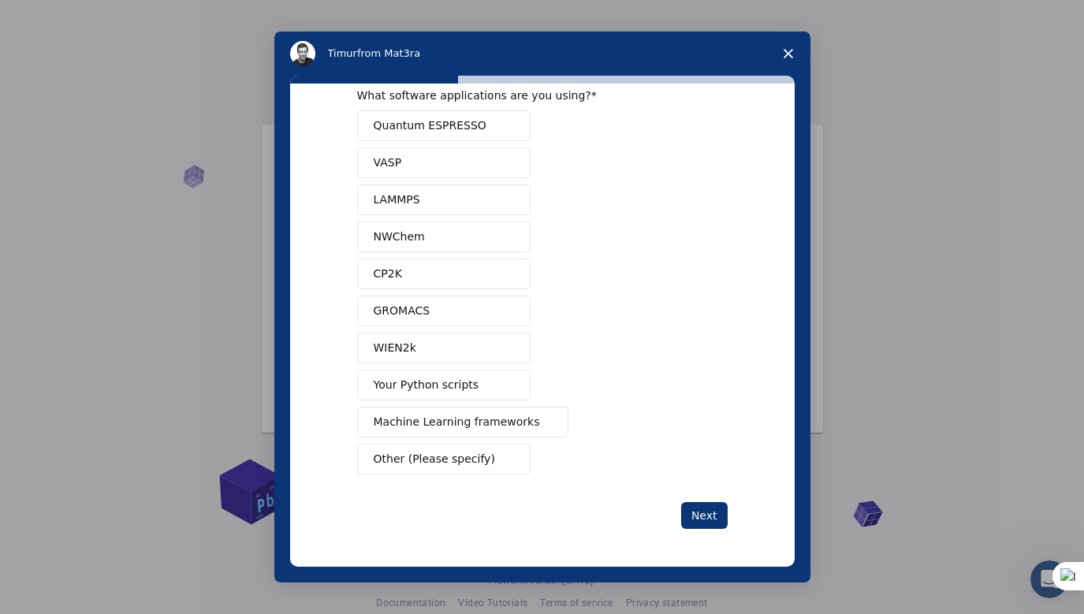
scroll to position [0, 0]
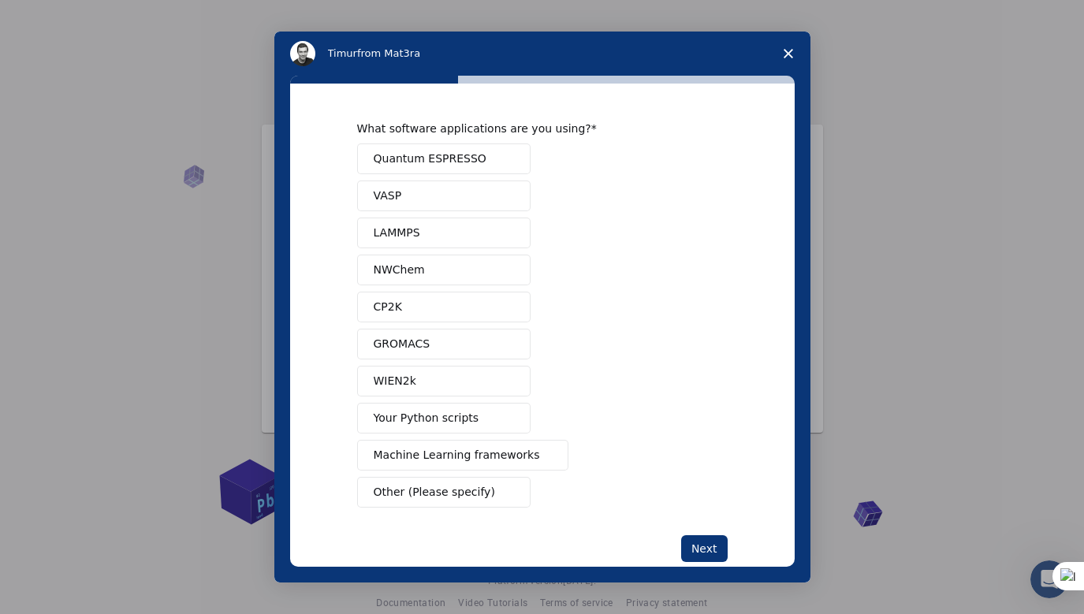
click at [491, 164] on button "Quantum ESPRESSO" at bounding box center [443, 159] width 173 height 31
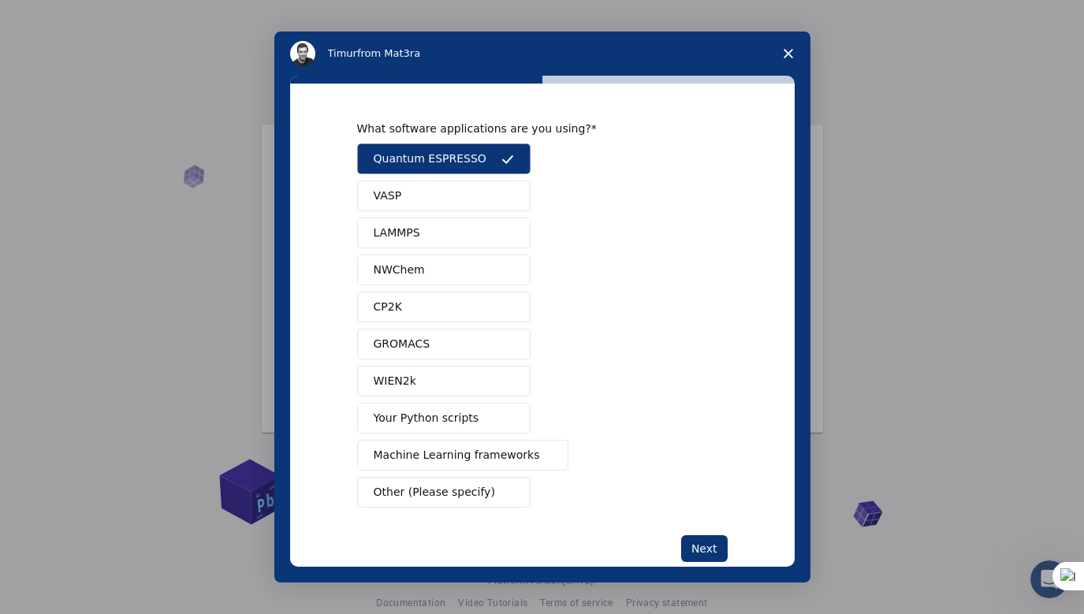
click at [509, 234] on span "Intercom messenger" at bounding box center [507, 233] width 13 height 13
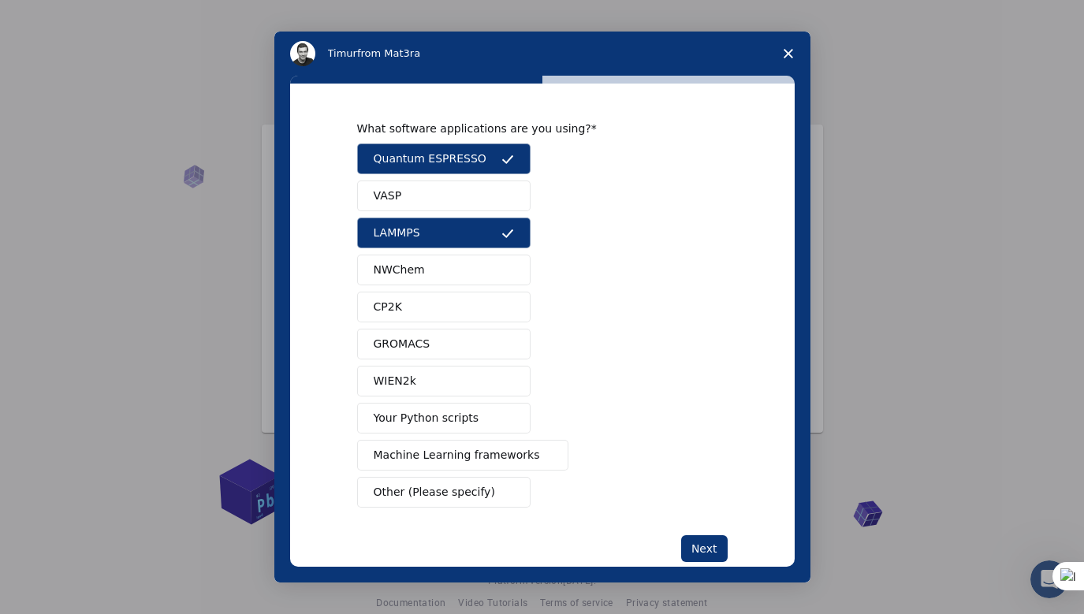
click at [494, 270] on button "NWChem" at bounding box center [443, 270] width 173 height 31
click at [490, 308] on button "CP2K" at bounding box center [443, 307] width 173 height 31
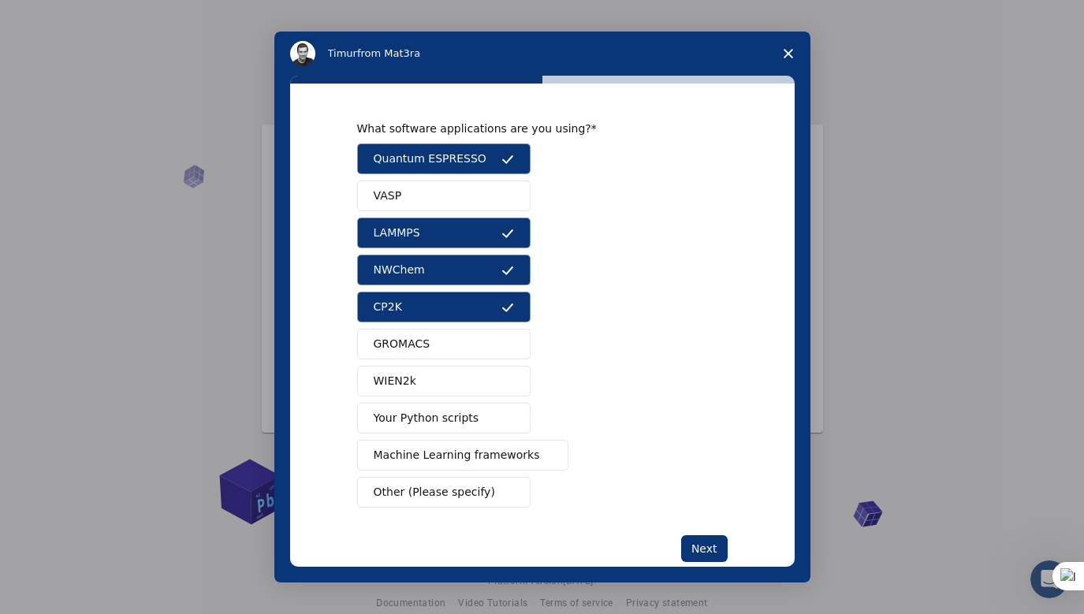
click at [472, 339] on button "GROMACS" at bounding box center [443, 344] width 173 height 31
click at [498, 408] on button "Your Python scripts" at bounding box center [443, 418] width 173 height 31
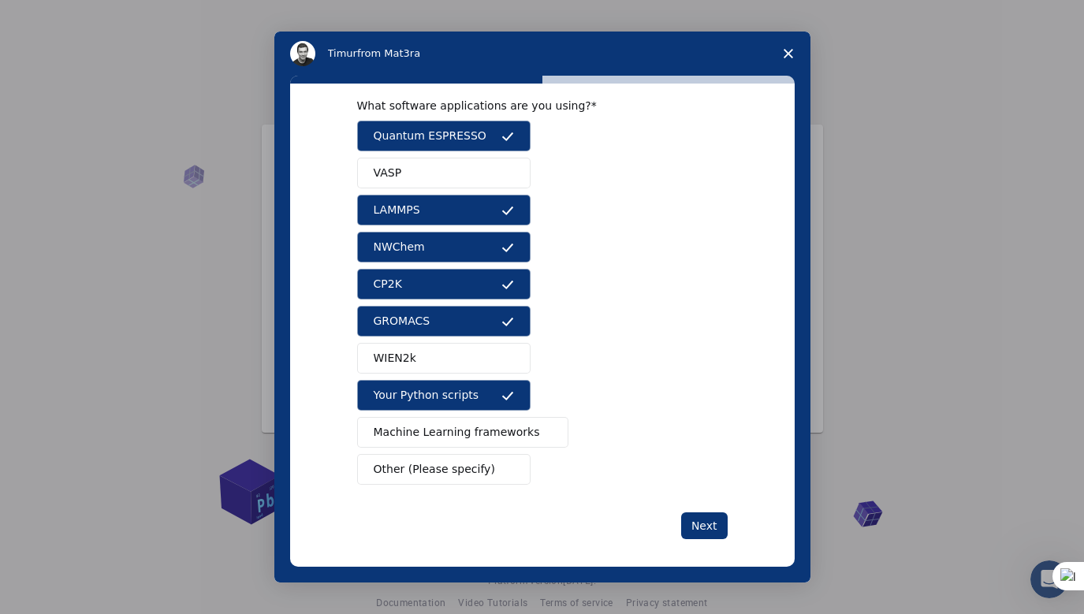
scroll to position [27, 0]
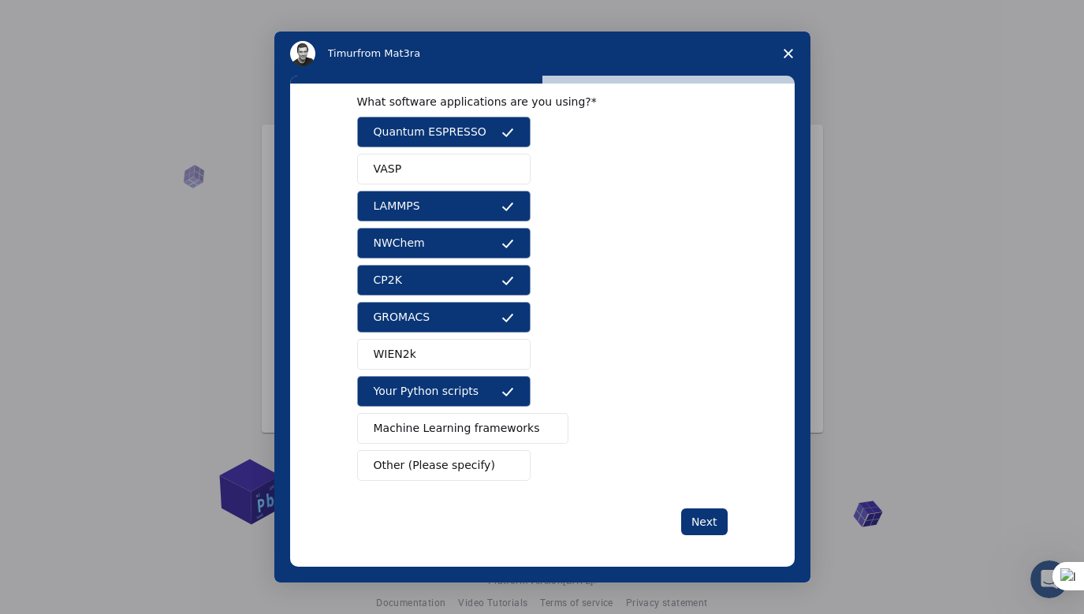
click at [520, 431] on span "Machine Learning frameworks" at bounding box center [457, 428] width 166 height 17
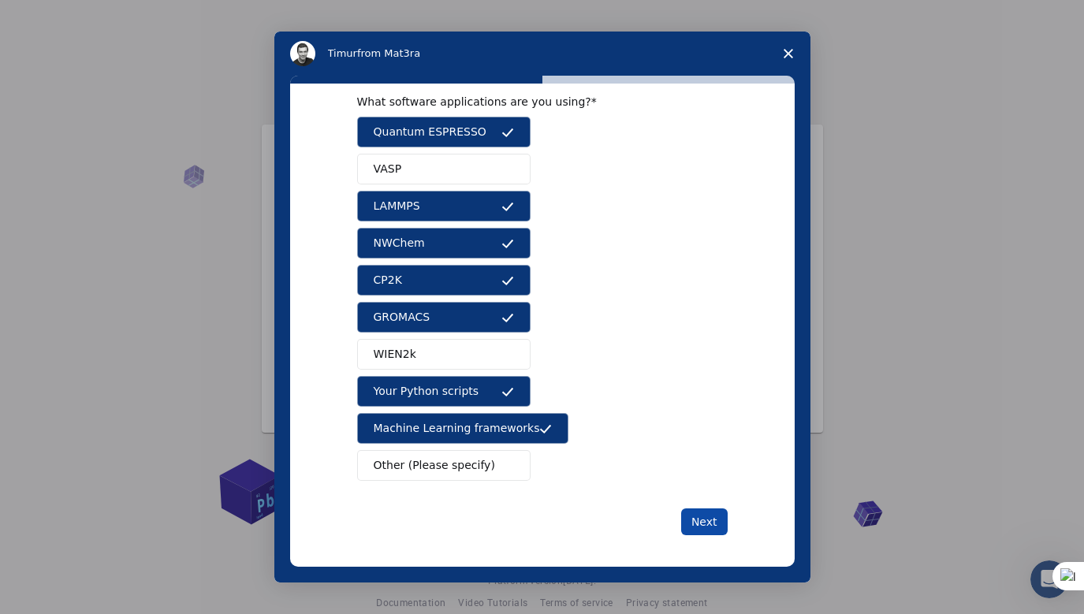
click at [700, 520] on button "Next" at bounding box center [704, 522] width 47 height 27
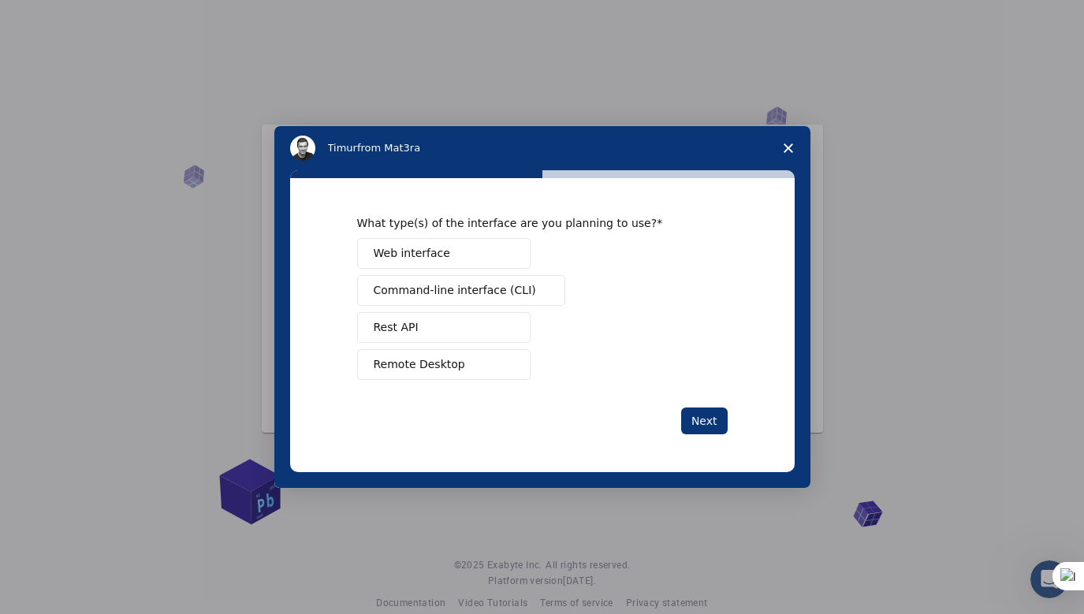
click at [517, 252] on button "Web interface" at bounding box center [443, 253] width 173 height 31
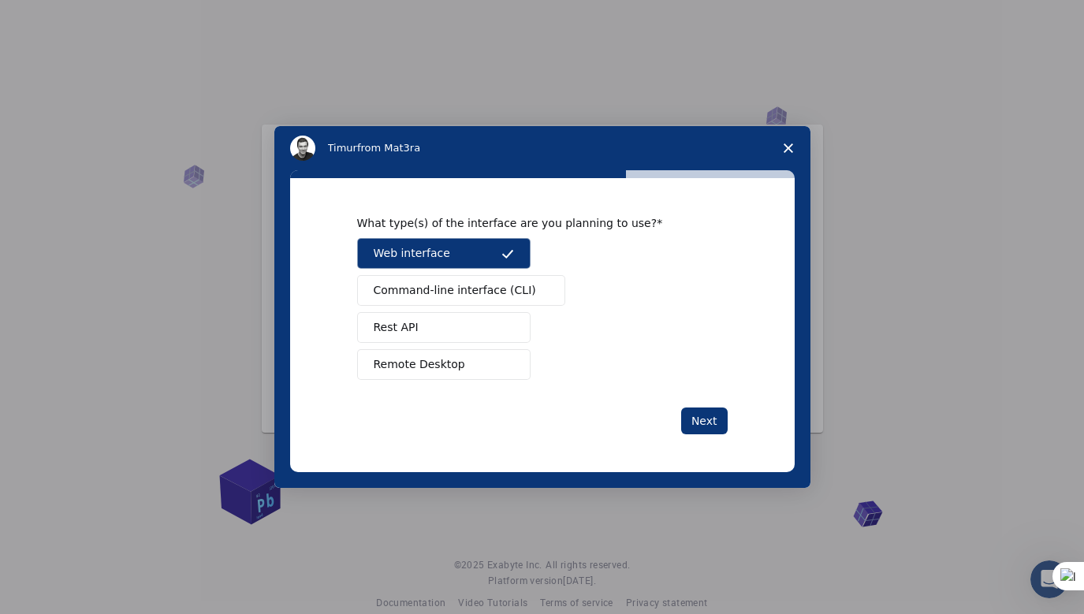
click at [483, 319] on button "Rest API" at bounding box center [443, 327] width 173 height 31
click at [504, 366] on span "Intercom messenger" at bounding box center [507, 365] width 13 height 13
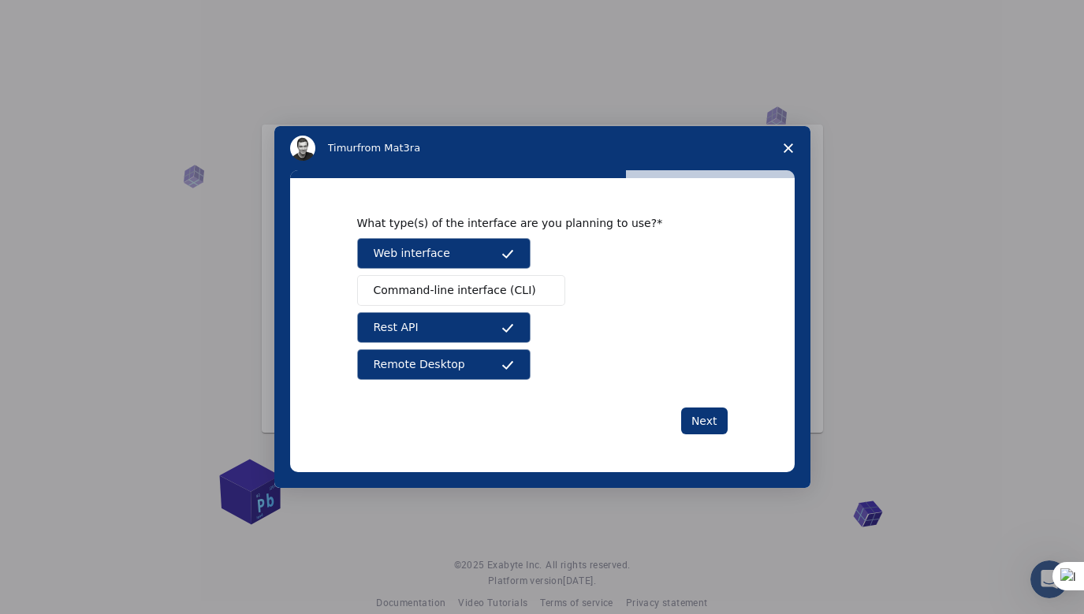
click at [483, 285] on span "Command-line interface (CLI)" at bounding box center [455, 290] width 162 height 17
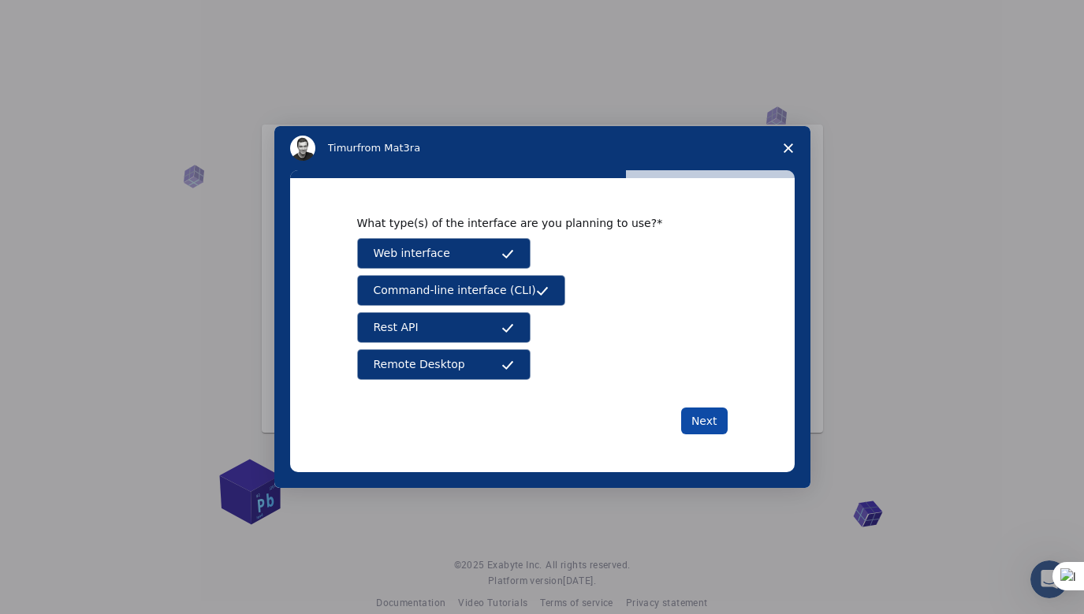
click at [704, 421] on button "Next" at bounding box center [704, 421] width 47 height 27
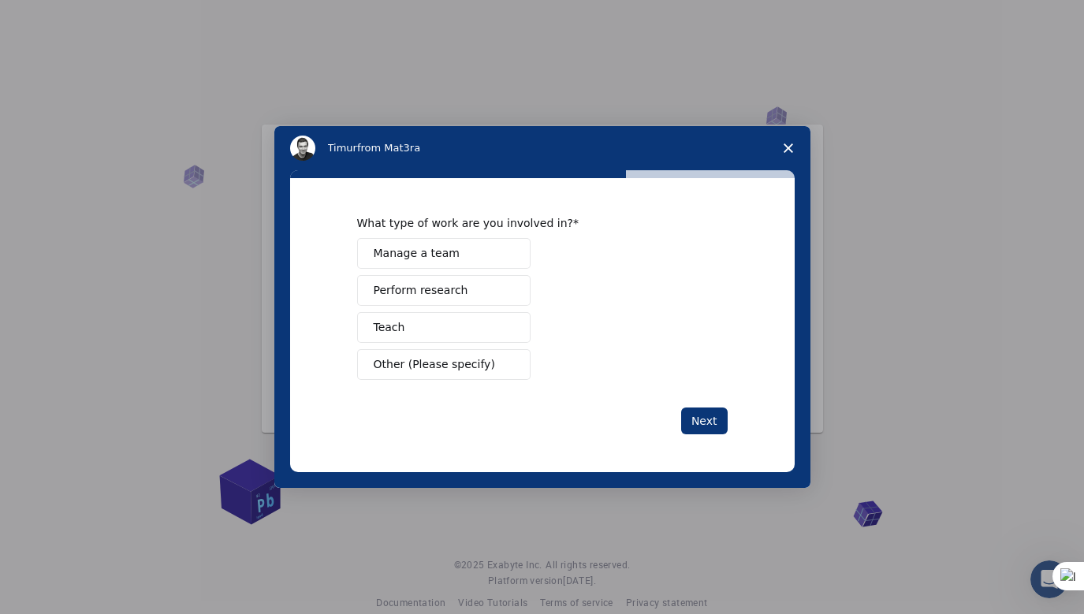
click at [491, 251] on button "Manage a team" at bounding box center [443, 253] width 173 height 31
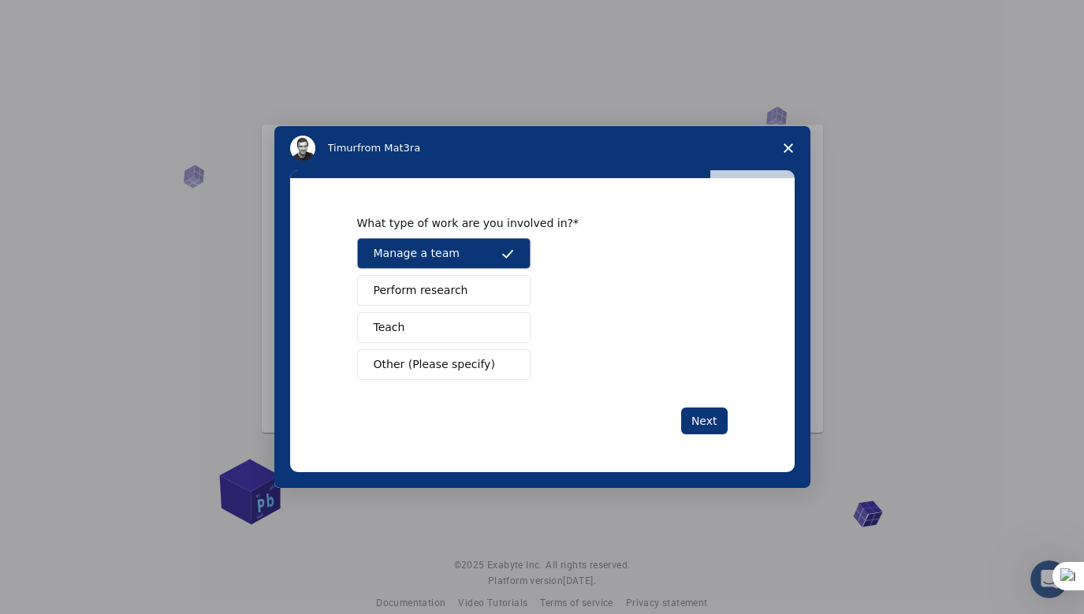
click at [498, 330] on button "Teach" at bounding box center [443, 327] width 173 height 31
click at [505, 293] on span "Intercom messenger" at bounding box center [507, 291] width 13 height 13
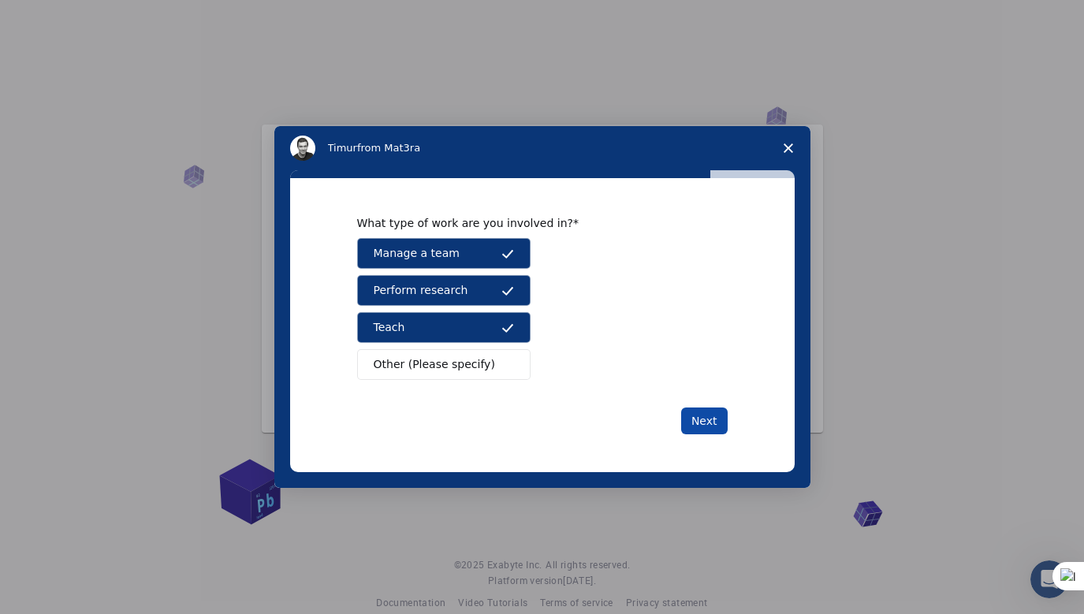
click at [716, 418] on button "Next" at bounding box center [704, 421] width 47 height 27
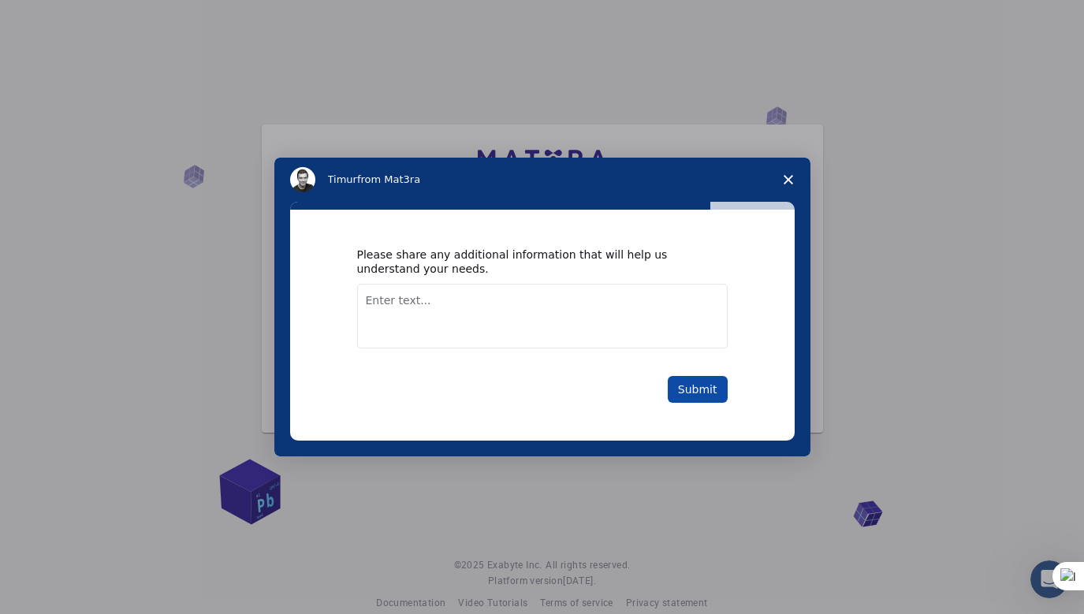
click at [706, 392] on button "Submit" at bounding box center [698, 389] width 60 height 27
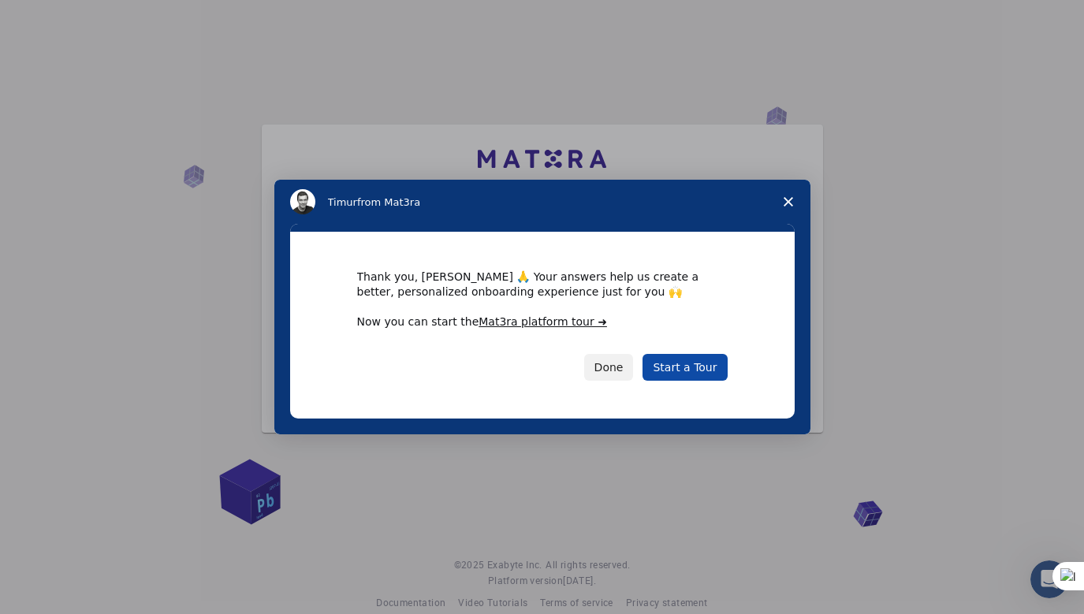
click at [702, 372] on link "Start a Tour" at bounding box center [685, 367] width 84 height 27
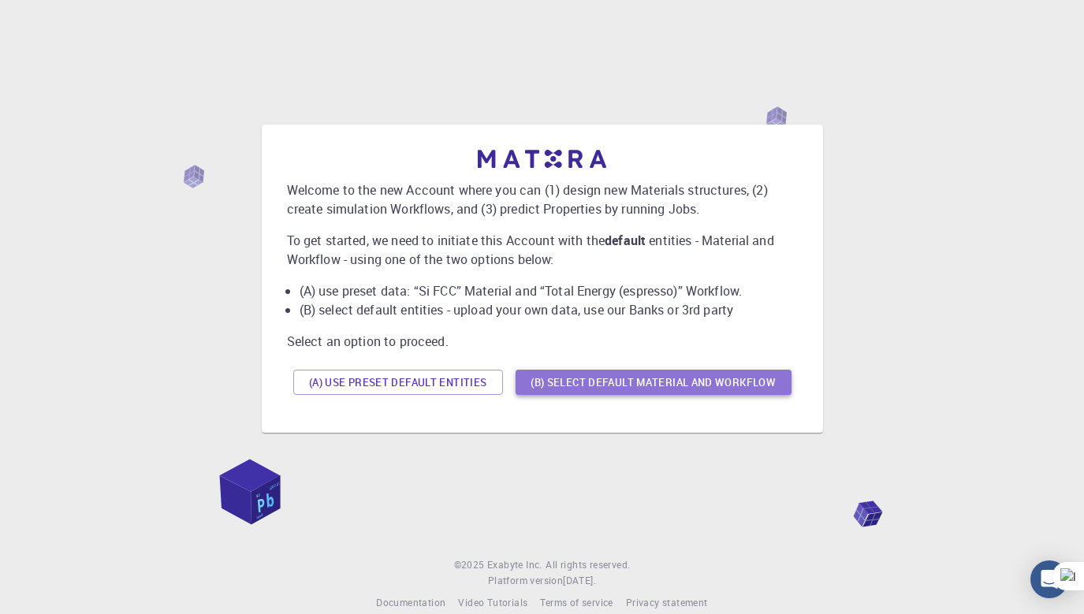
click at [634, 386] on button "(B) Select default material and workflow" at bounding box center [654, 382] width 276 height 25
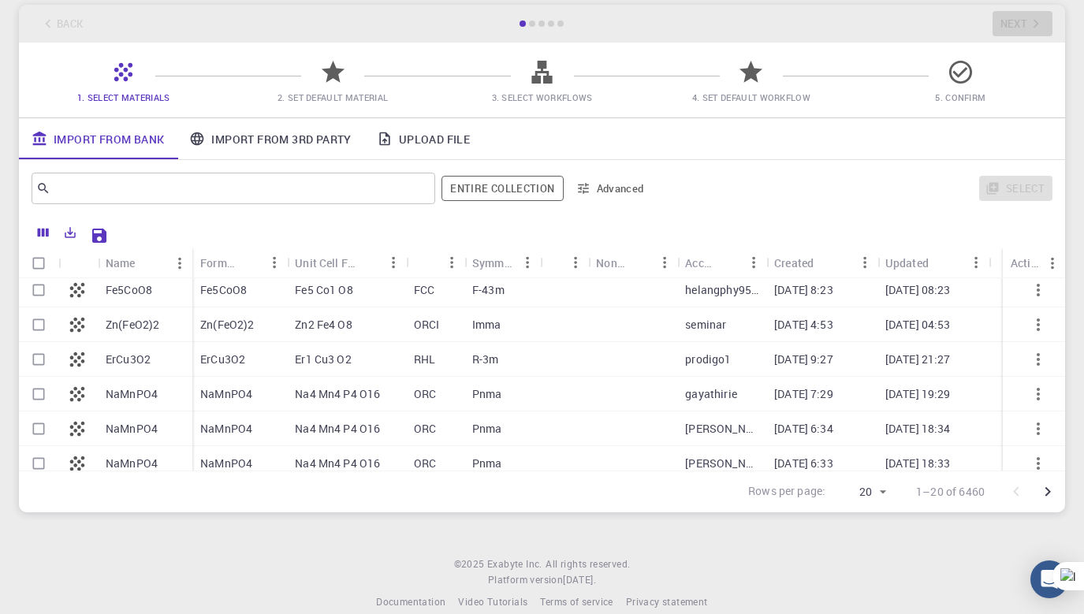
scroll to position [501, 0]
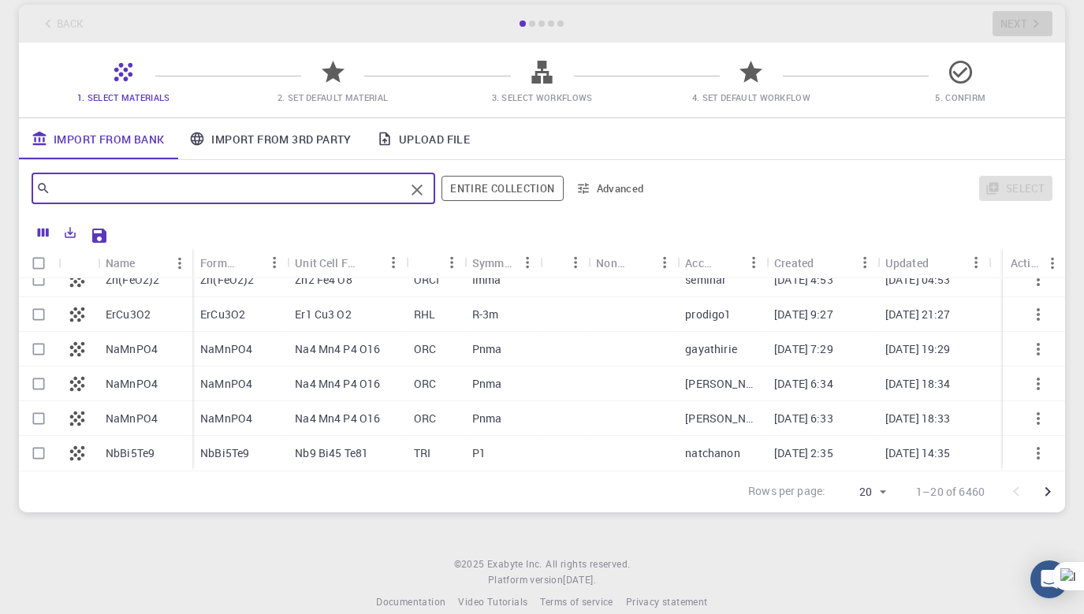
click at [218, 185] on input "text" at bounding box center [227, 188] width 354 height 22
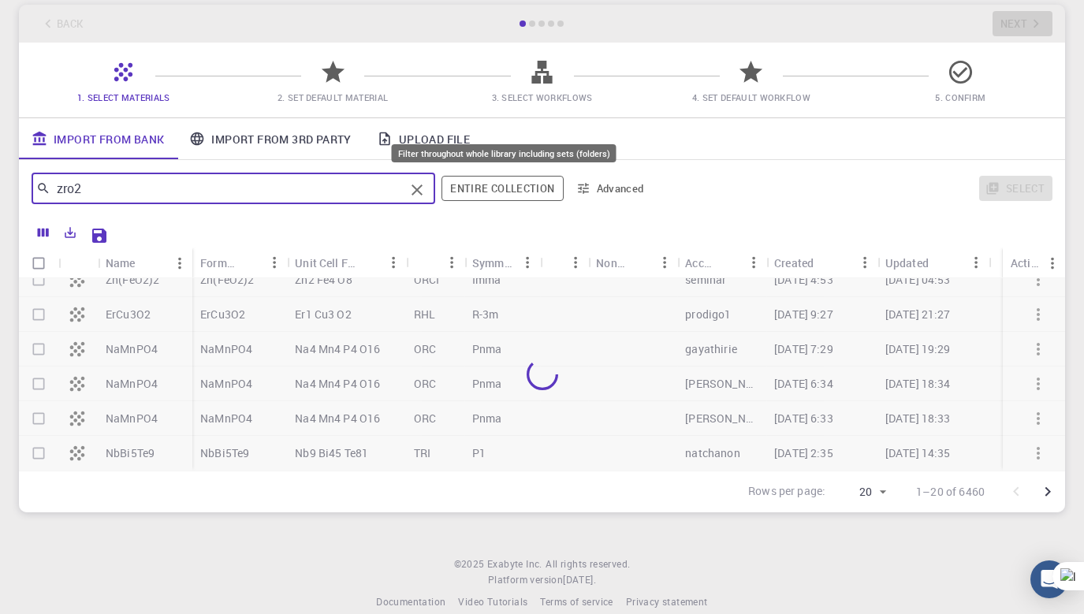
type input "zro2"
click at [481, 186] on button "Entire collection" at bounding box center [502, 188] width 121 height 25
